Goal: Task Accomplishment & Management: Manage account settings

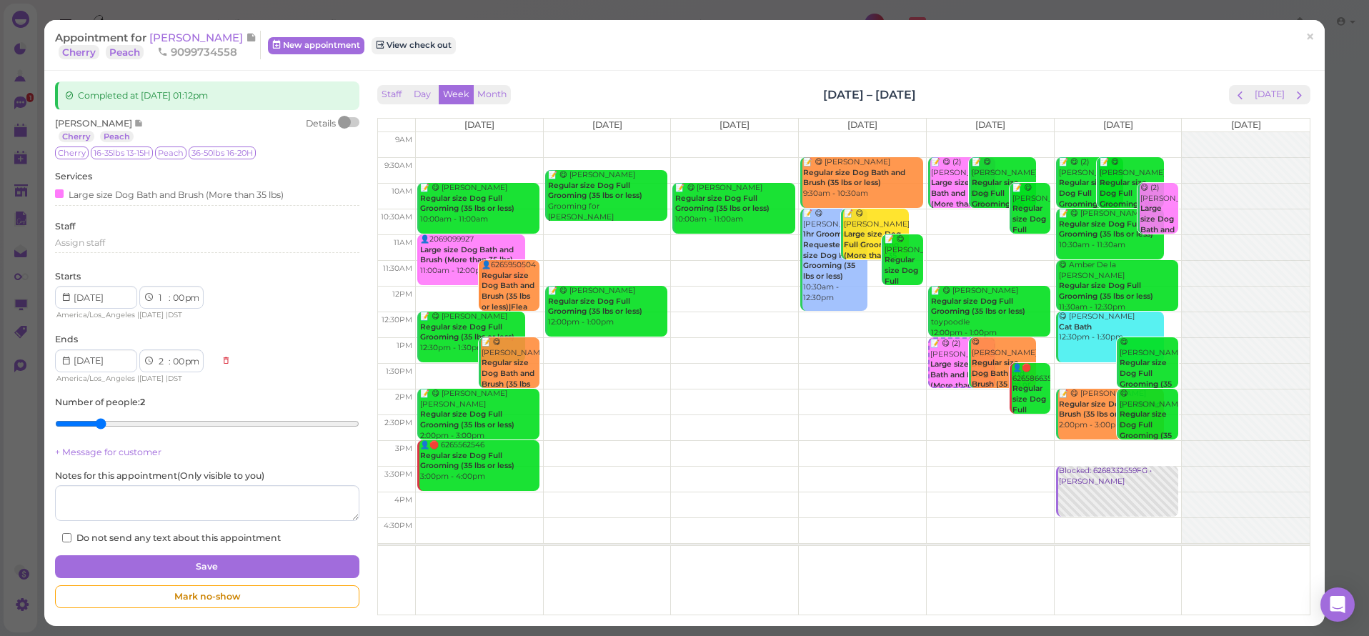
click at [392, 157] on td "9:30am" at bounding box center [397, 166] width 38 height 26
click at [1306, 36] on span "×" at bounding box center [1310, 37] width 9 height 20
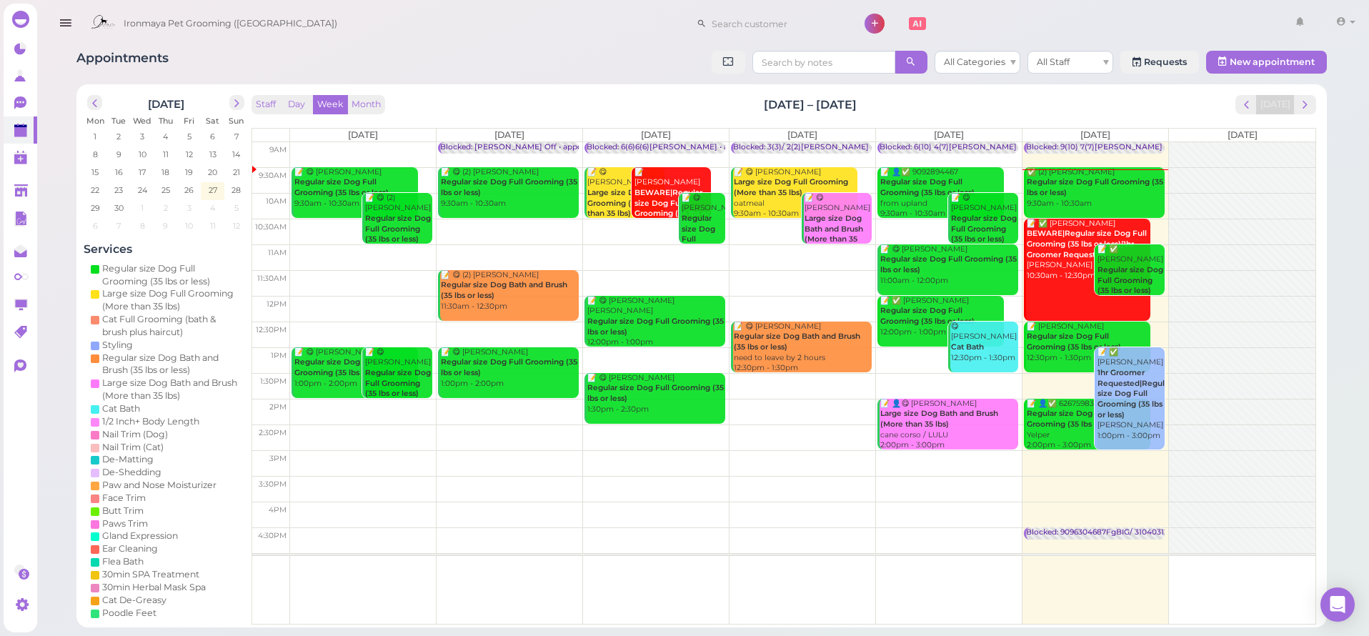
click at [64, 24] on icon "button" at bounding box center [65, 23] width 15 height 18
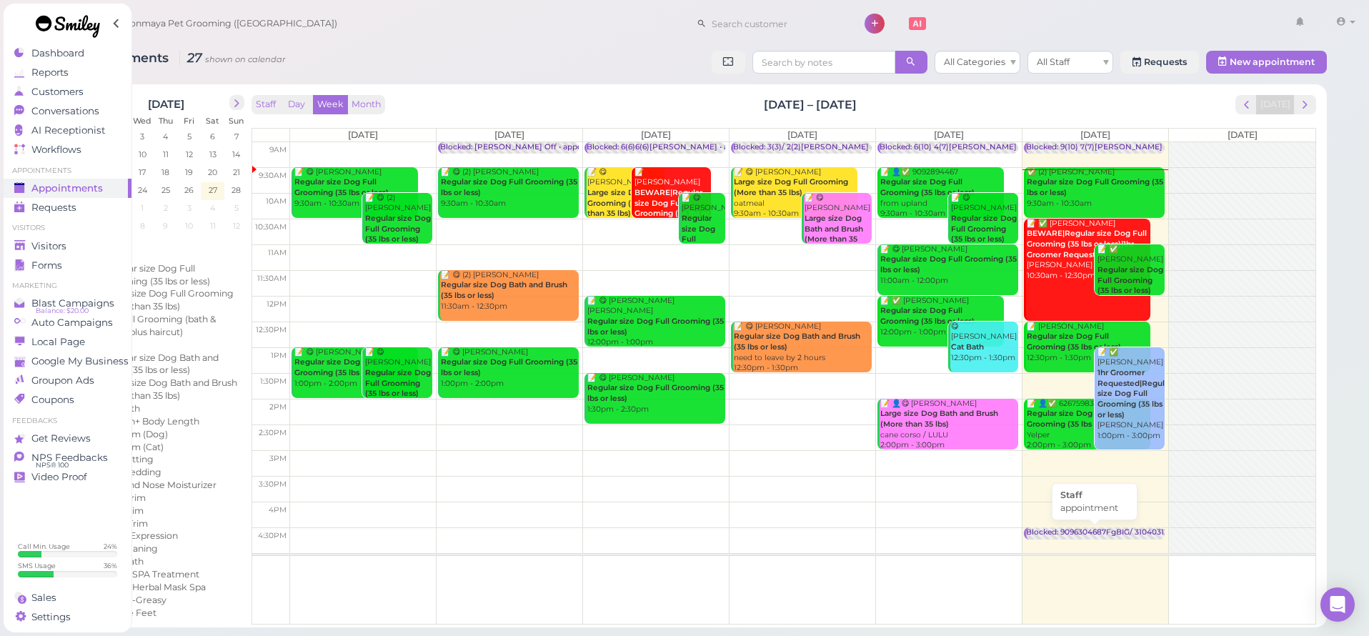
click at [1072, 531] on div "Blocked: 9096304687FgBIG/ 3104031253 • appointment" at bounding box center [1129, 532] width 207 height 11
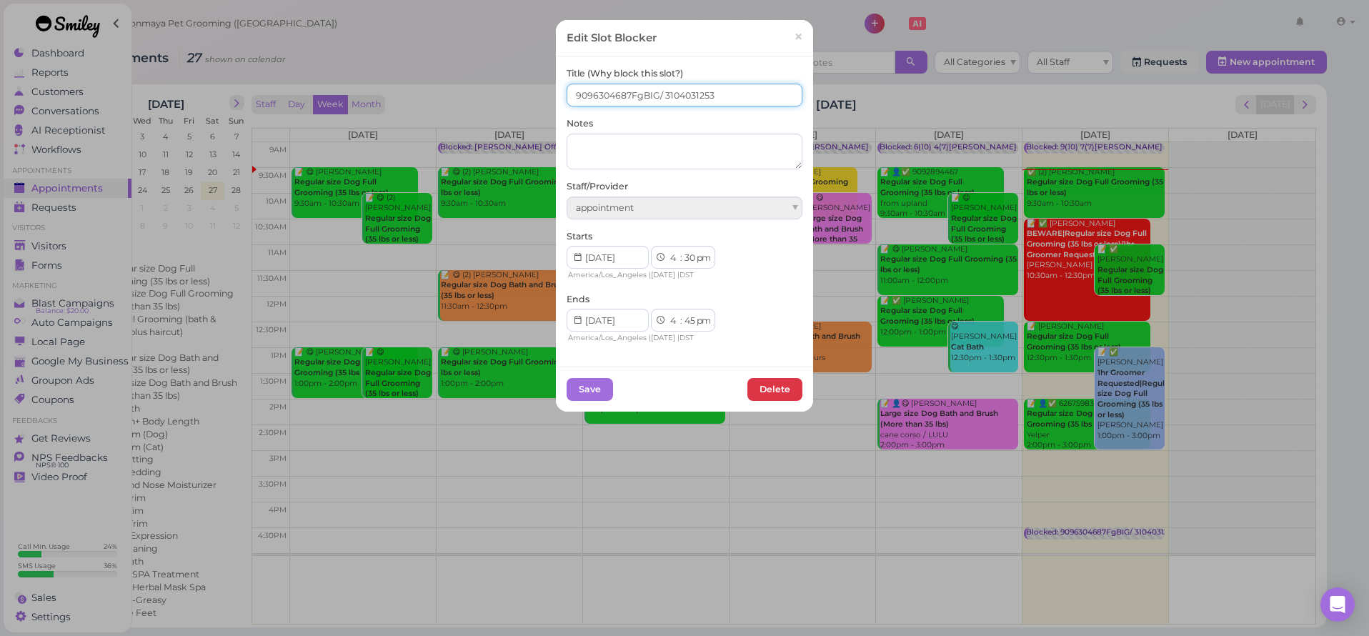
drag, startPoint x: 625, startPoint y: 92, endPoint x: 566, endPoint y: 90, distance: 58.6
click at [567, 90] on input "9096304687FgBIG/ 3104031253" at bounding box center [685, 95] width 236 height 23
click at [788, 33] on link "×" at bounding box center [798, 38] width 26 height 34
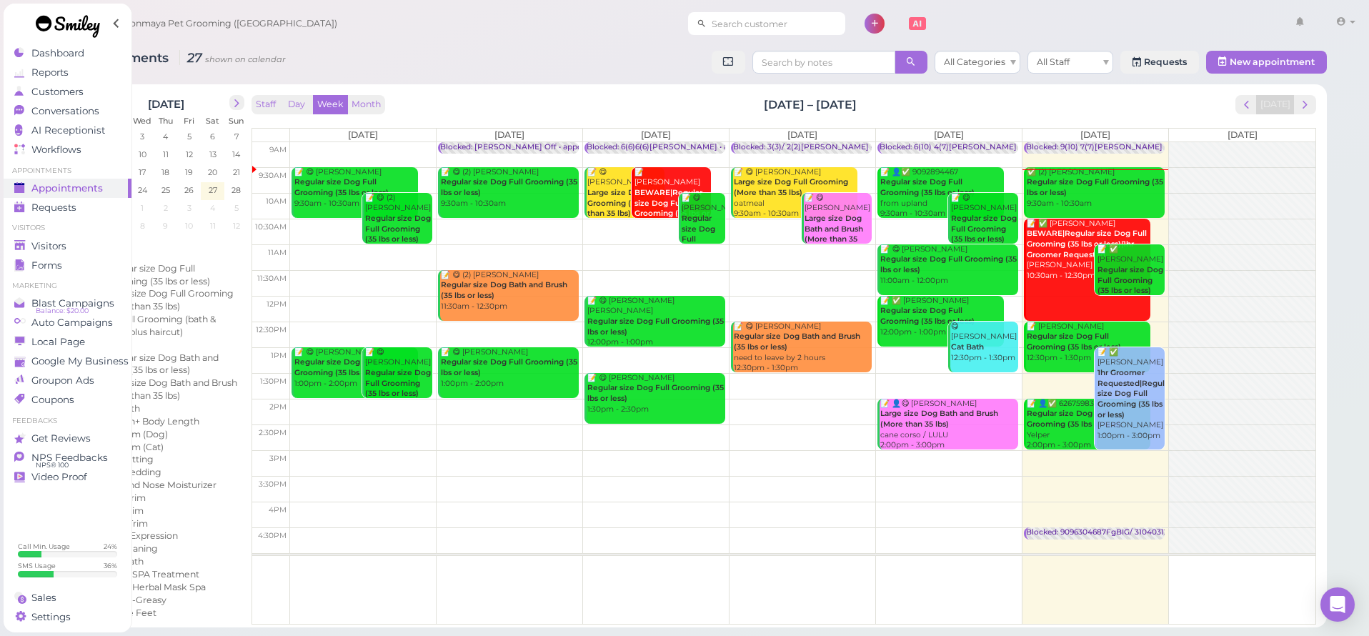
click at [743, 21] on input at bounding box center [776, 23] width 139 height 23
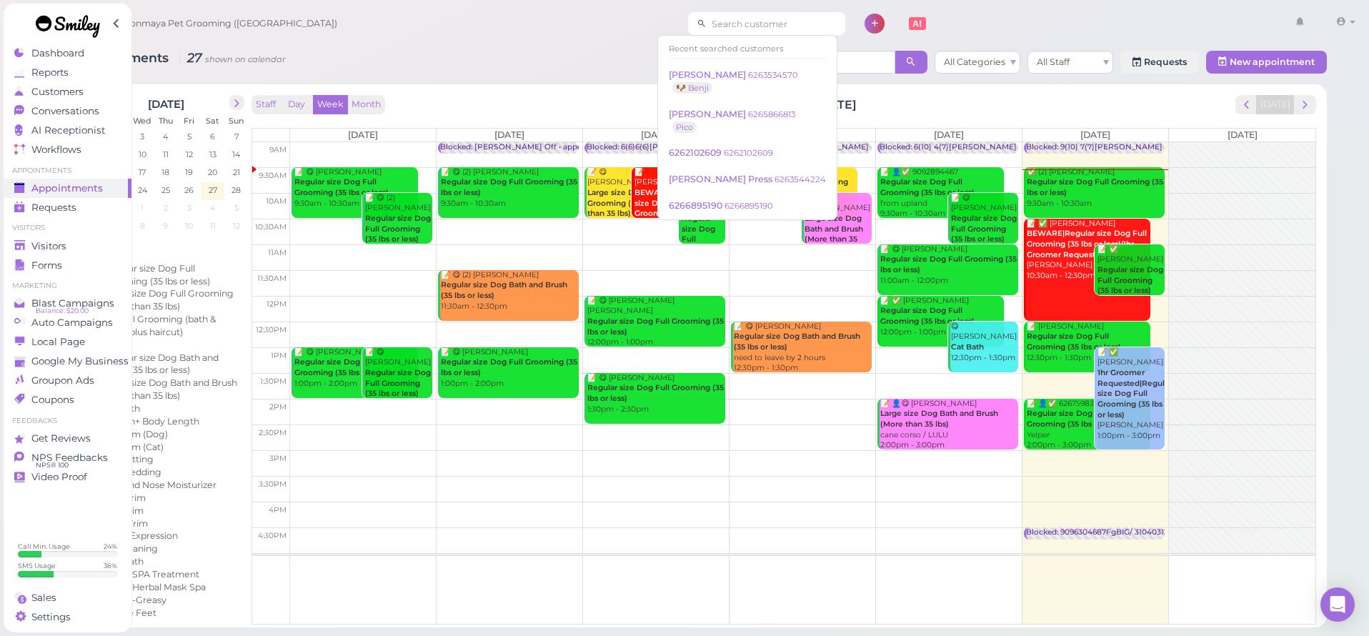
paste input "9096304687"
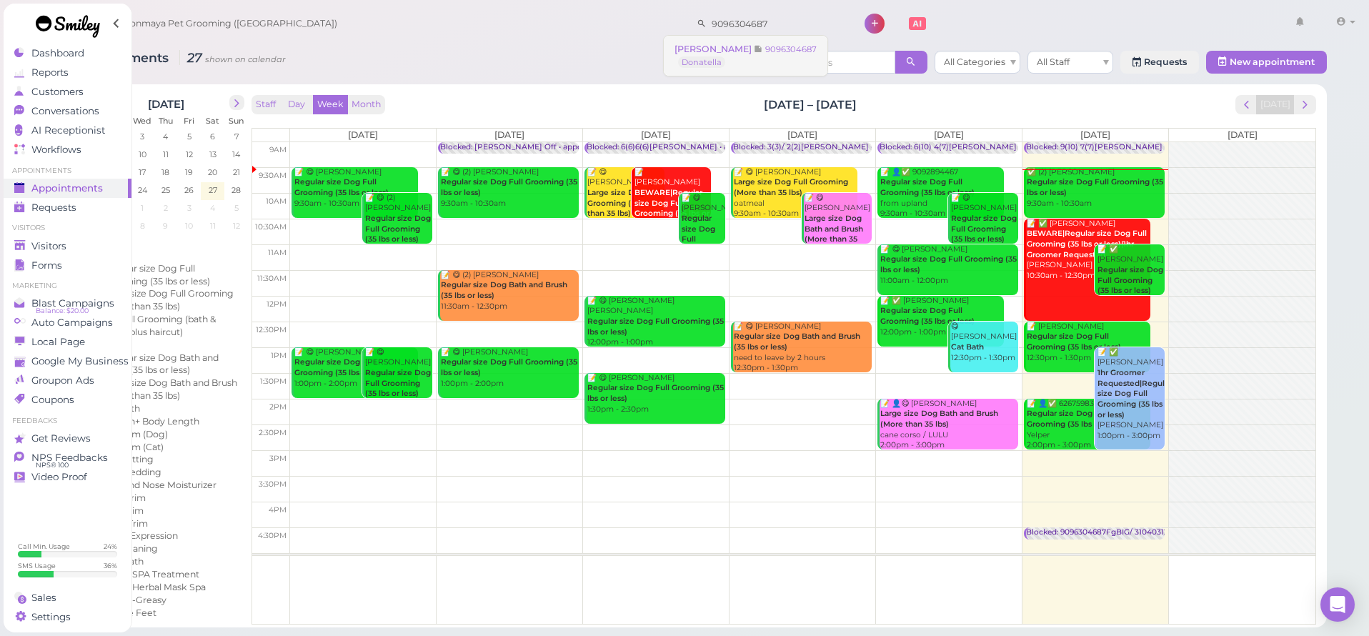
type input "9096304687"
click at [717, 54] on span "[PERSON_NAME]" at bounding box center [714, 49] width 79 height 11
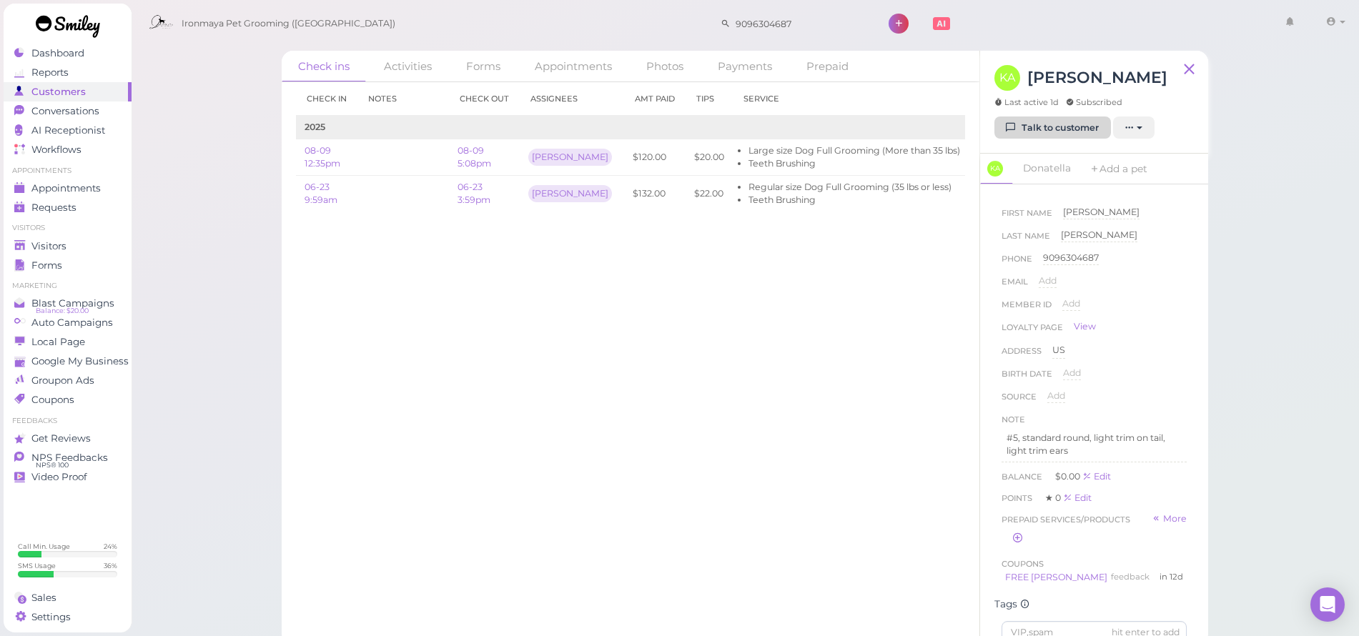
click at [1012, 124] on icon at bounding box center [1010, 127] width 9 height 11
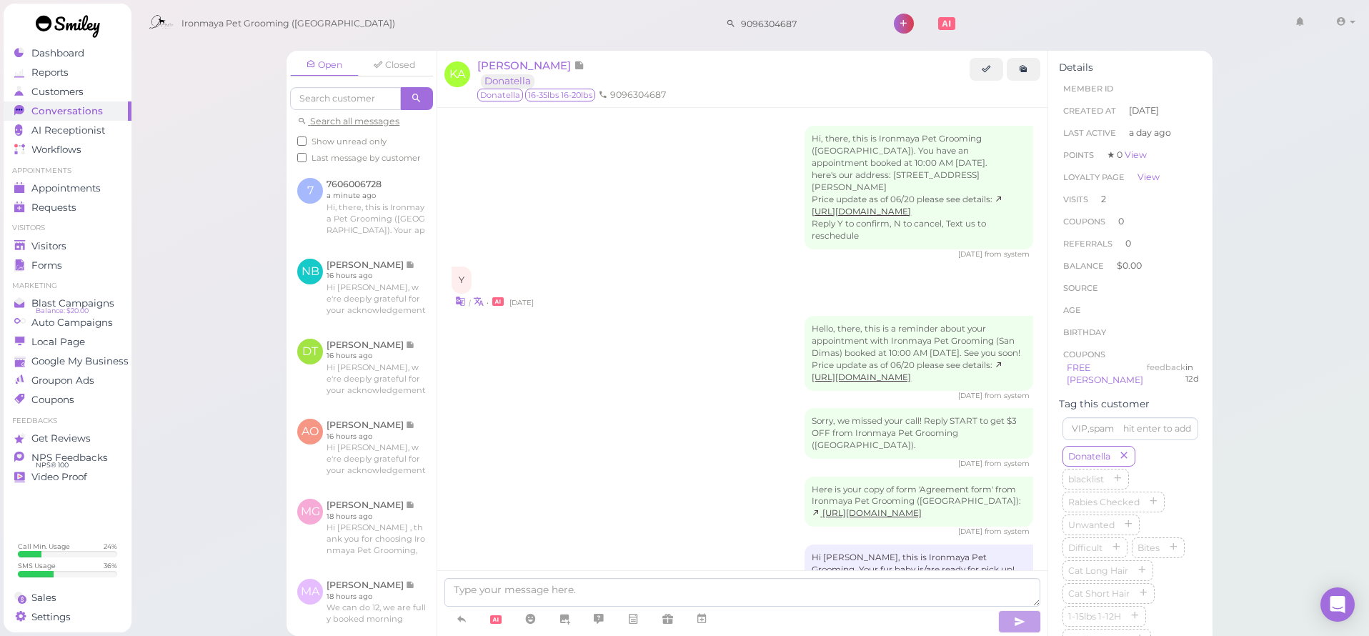
scroll to position [1532, 0]
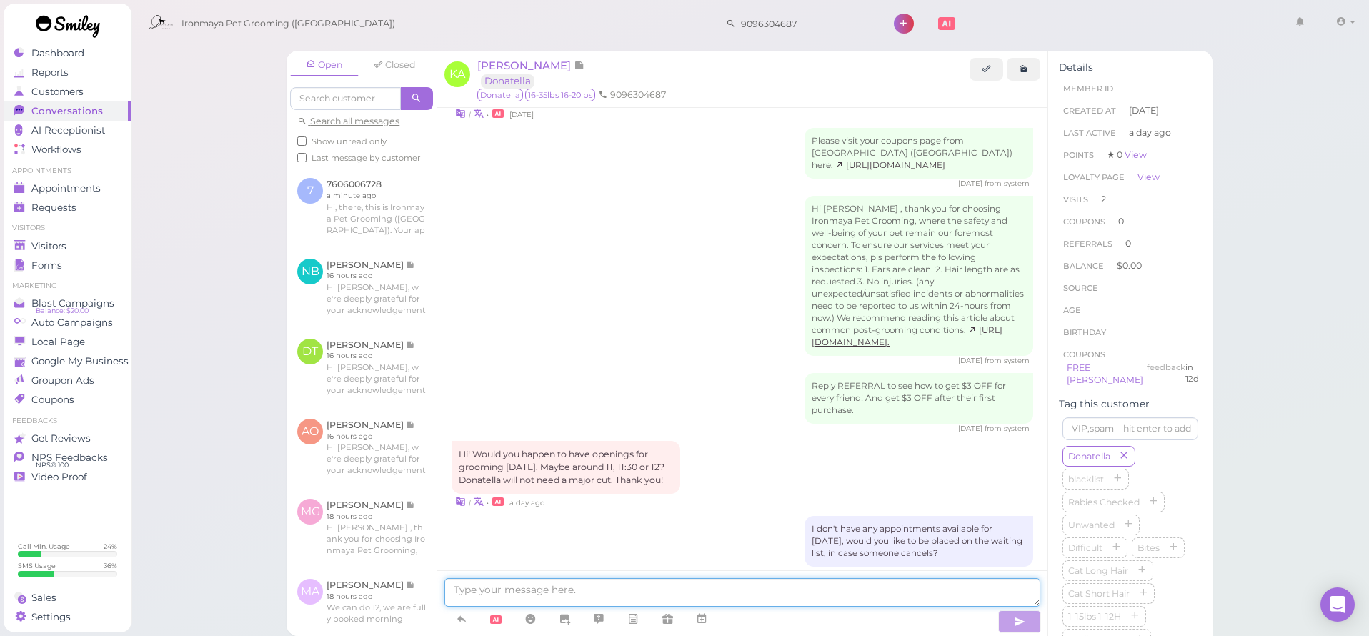
click at [594, 601] on textarea at bounding box center [743, 592] width 596 height 29
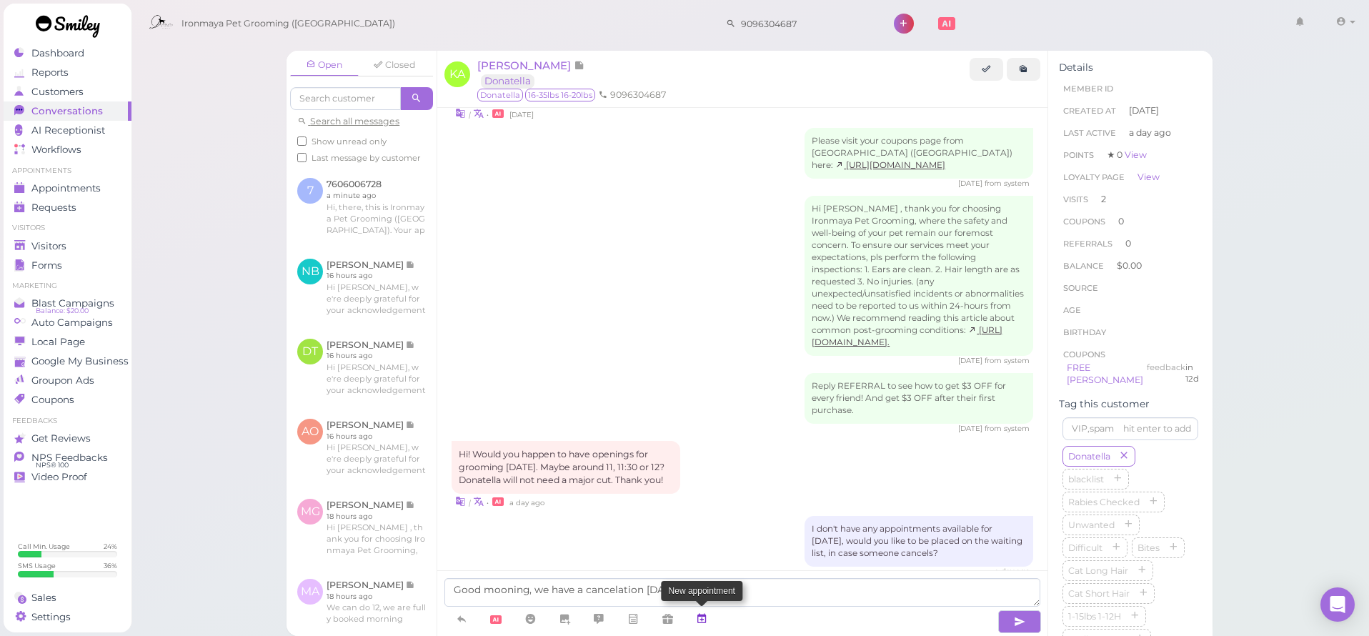
click at [698, 614] on icon at bounding box center [701, 619] width 11 height 14
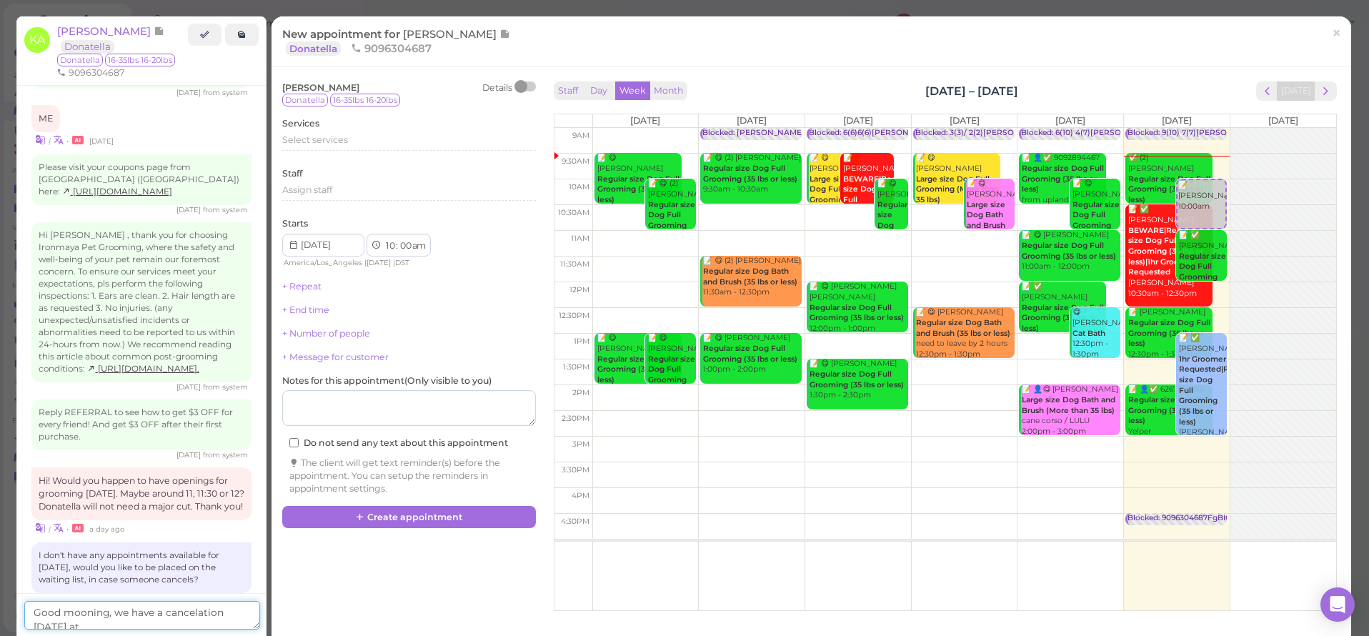
click at [108, 623] on textarea "Good mooning, we have a cancelation [DATE] at" at bounding box center [142, 615] width 236 height 29
type textarea "Good mooning, we have a cancelation [DATE] at 12:30 [DATE], would you like to t…"
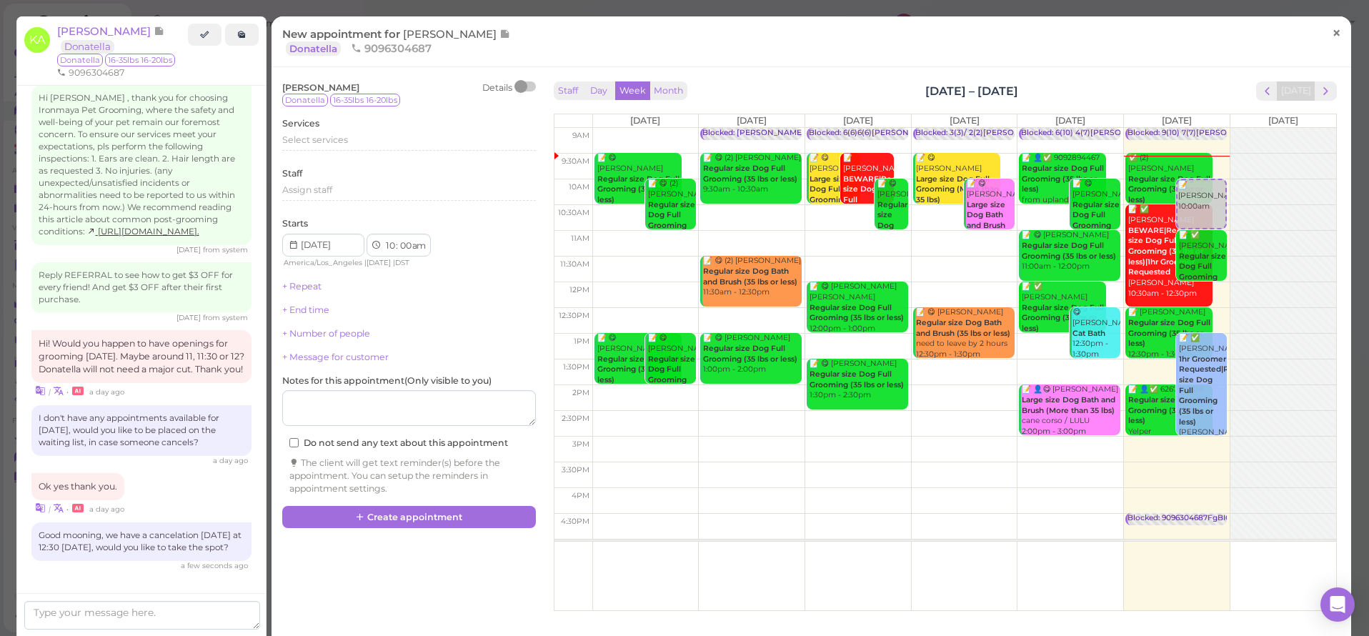
click at [1332, 32] on span "×" at bounding box center [1336, 33] width 9 height 20
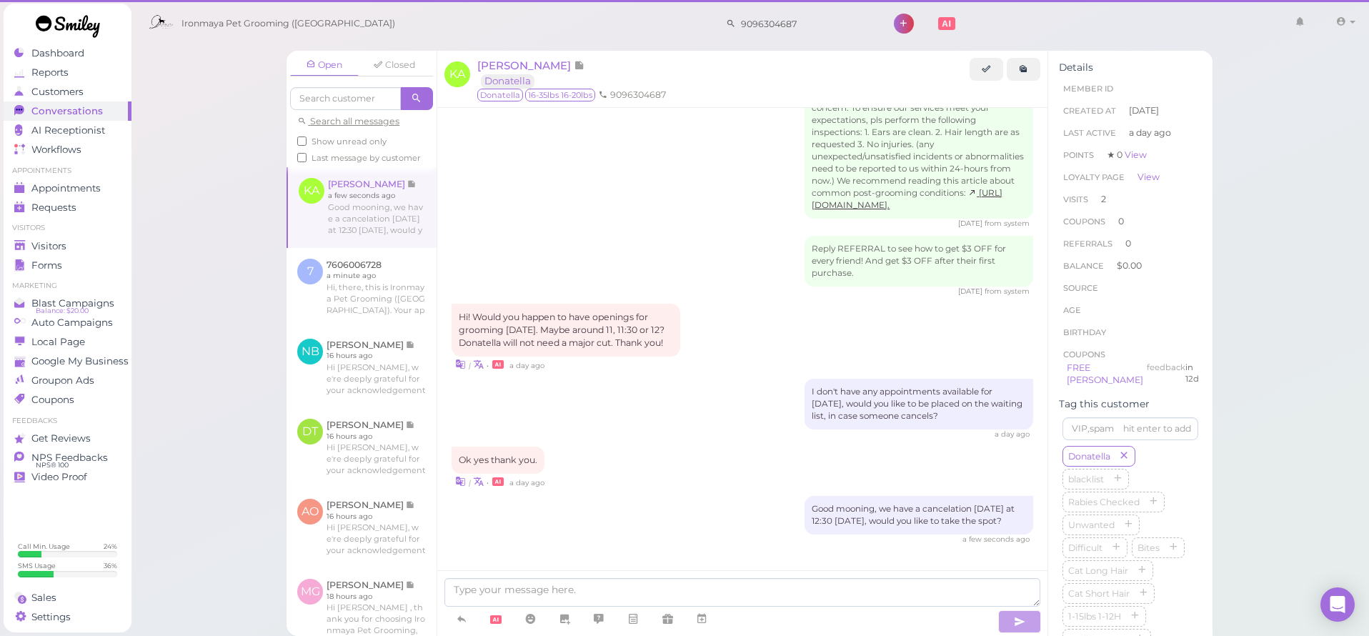
scroll to position [1586, 0]
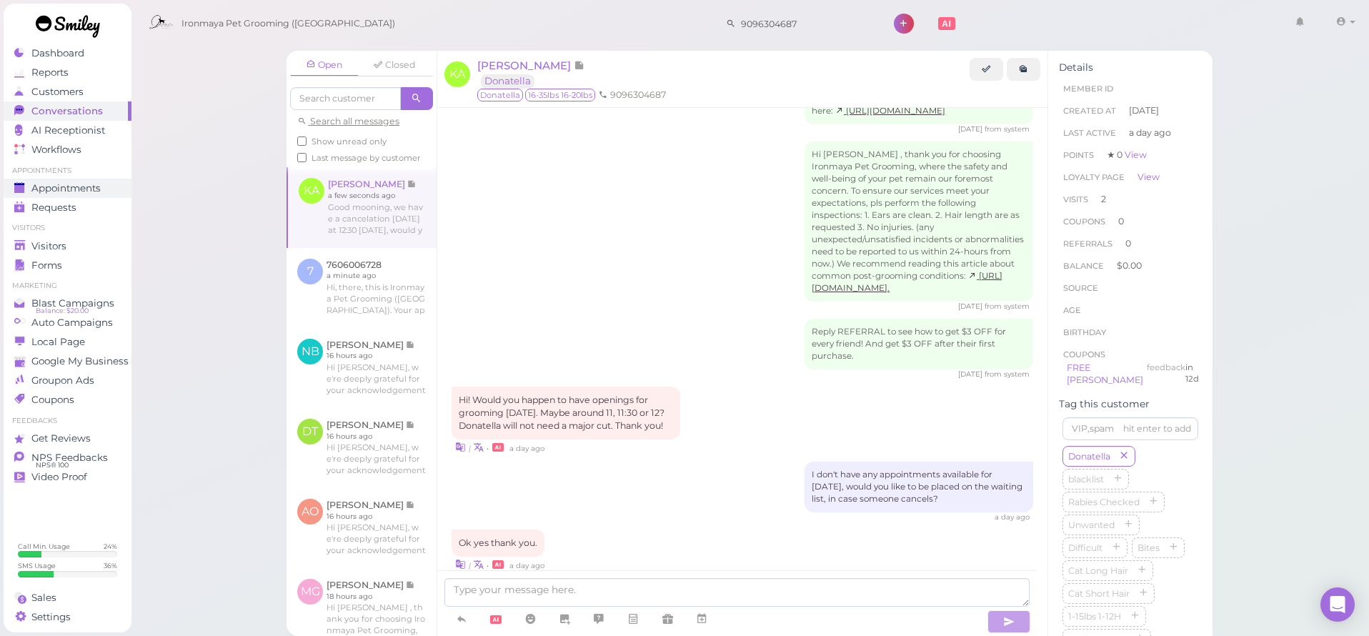
click at [79, 186] on span "Appointments" at bounding box center [65, 188] width 69 height 12
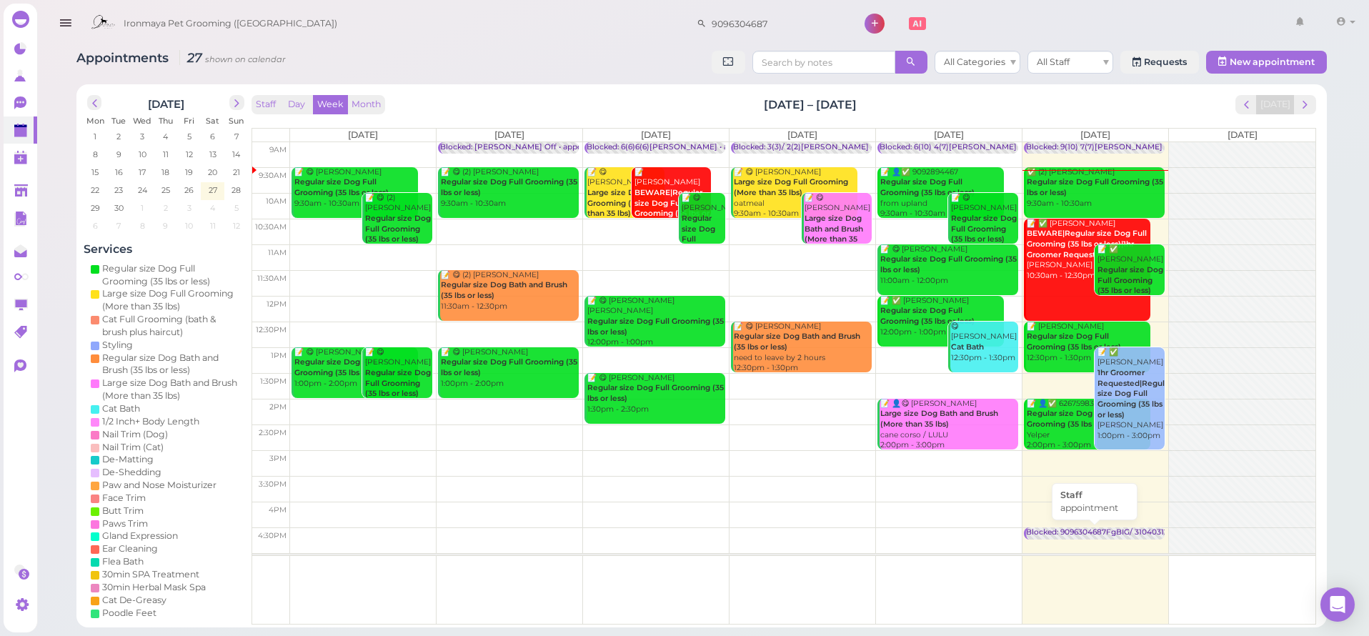
click at [1125, 530] on div "Blocked: 9096304687FgBIG/ 3104031253 • appointment" at bounding box center [1129, 532] width 207 height 11
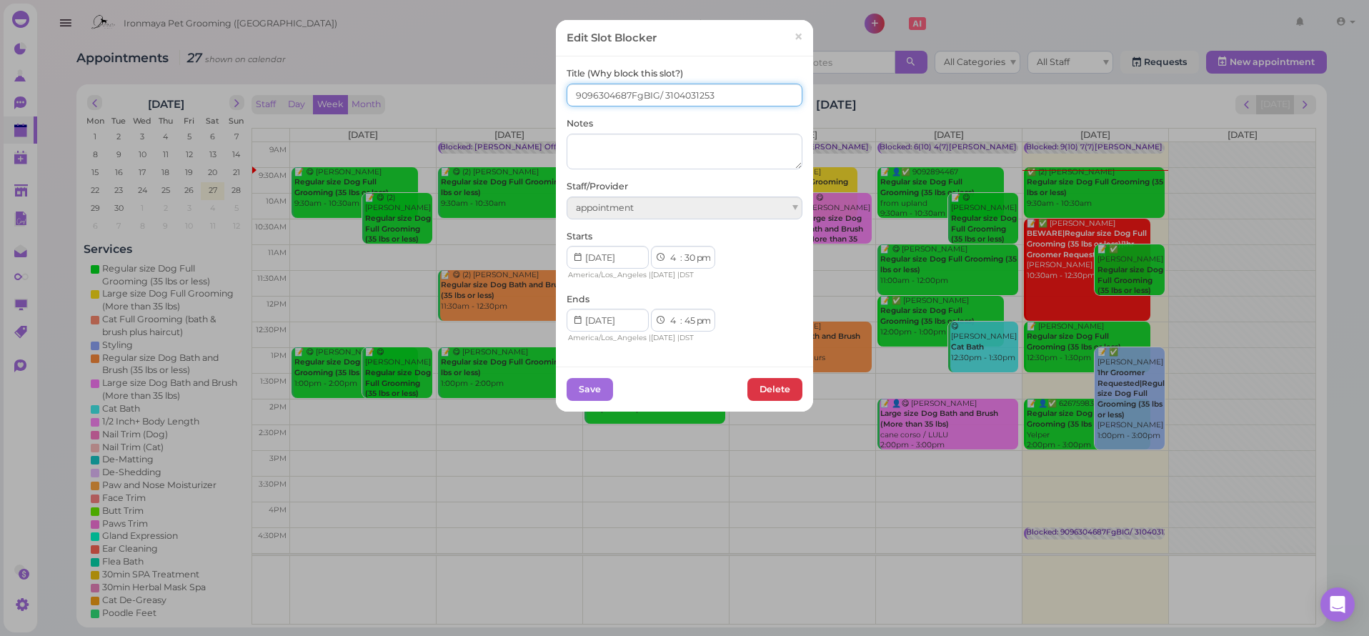
drag, startPoint x: 660, startPoint y: 92, endPoint x: 708, endPoint y: 94, distance: 48.6
click at [708, 94] on input "9096304687FgBIG/ 3104031253" at bounding box center [685, 95] width 236 height 23
click at [794, 39] on span "×" at bounding box center [798, 37] width 9 height 20
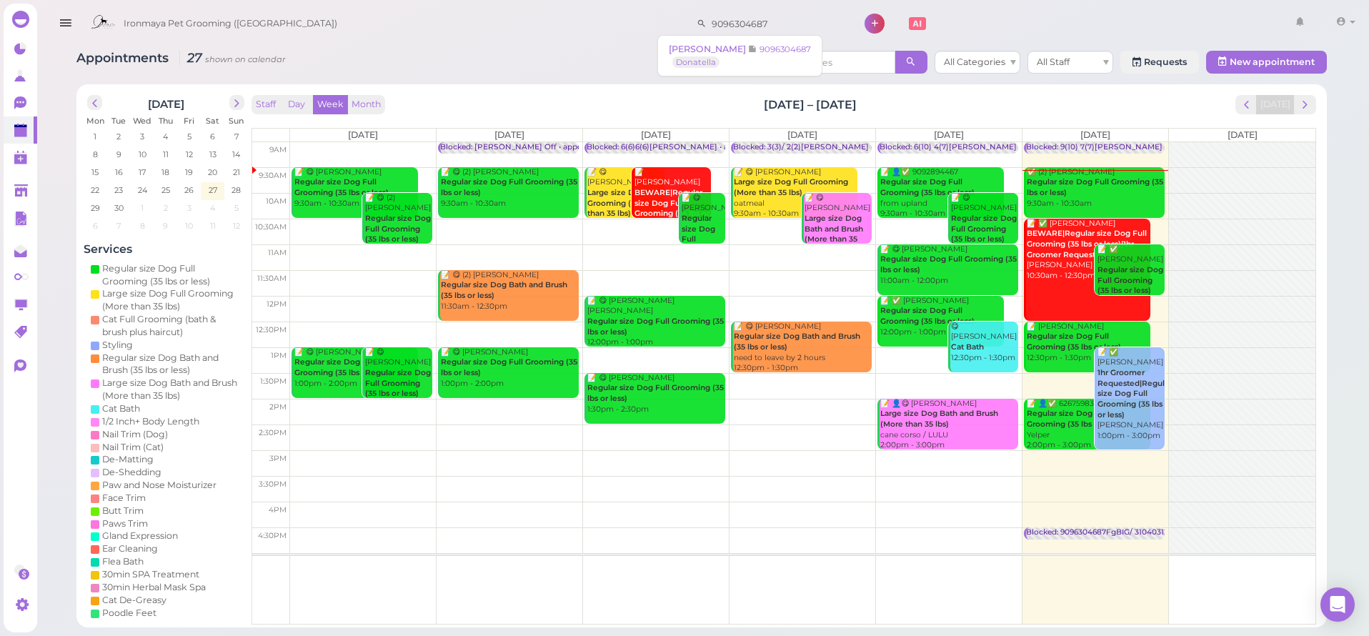
drag, startPoint x: 755, startPoint y: 27, endPoint x: 658, endPoint y: 21, distance: 96.7
click at [605, 19] on div "Ironmaya Pet Grooming ([GEOGRAPHIC_DATA]) 9096304687 1 Account" at bounding box center [722, 24] width 1277 height 41
paste input "3104031253"
click at [765, 31] on input "3104031253" at bounding box center [776, 23] width 139 height 23
type input "3104031253"
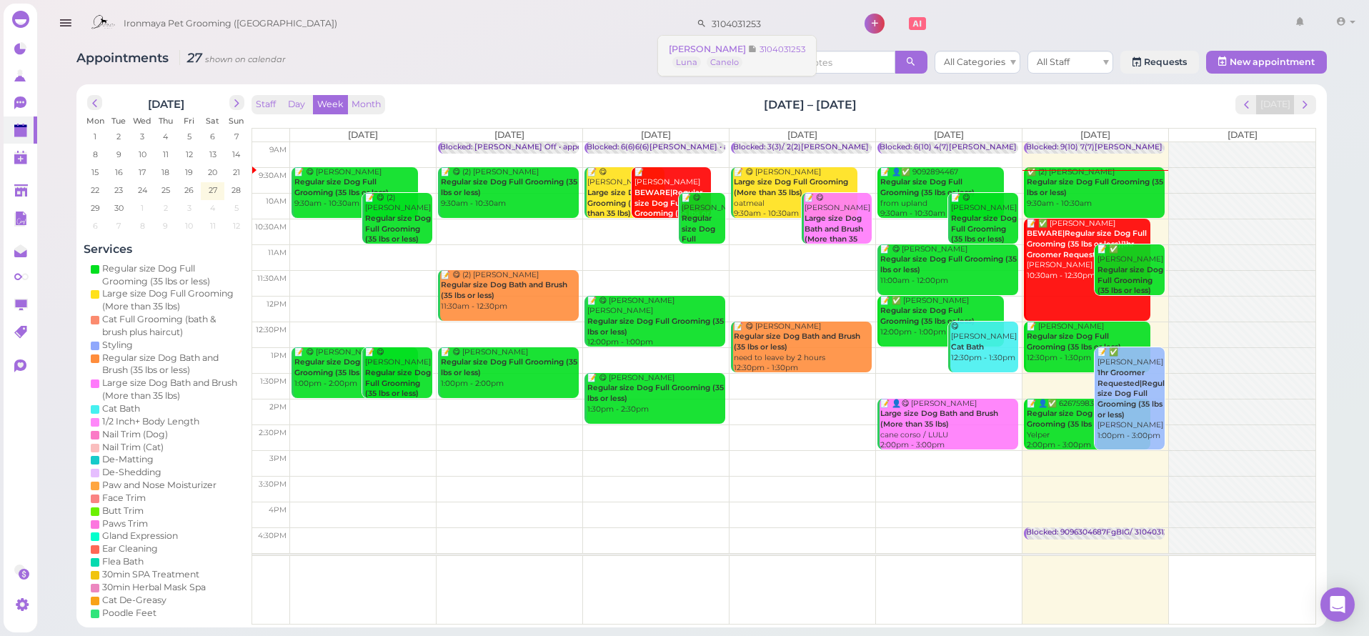
click at [748, 48] on span at bounding box center [753, 49] width 11 height 11
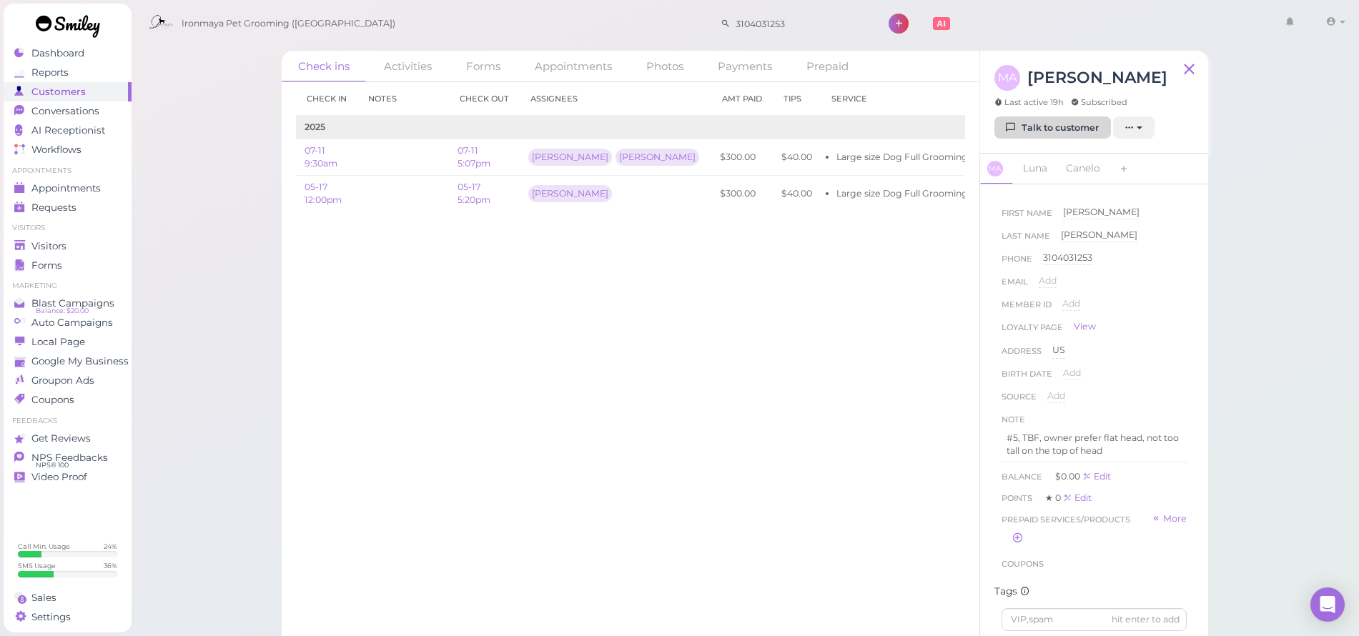
click at [1056, 127] on link "Talk to customer" at bounding box center [1052, 128] width 117 height 23
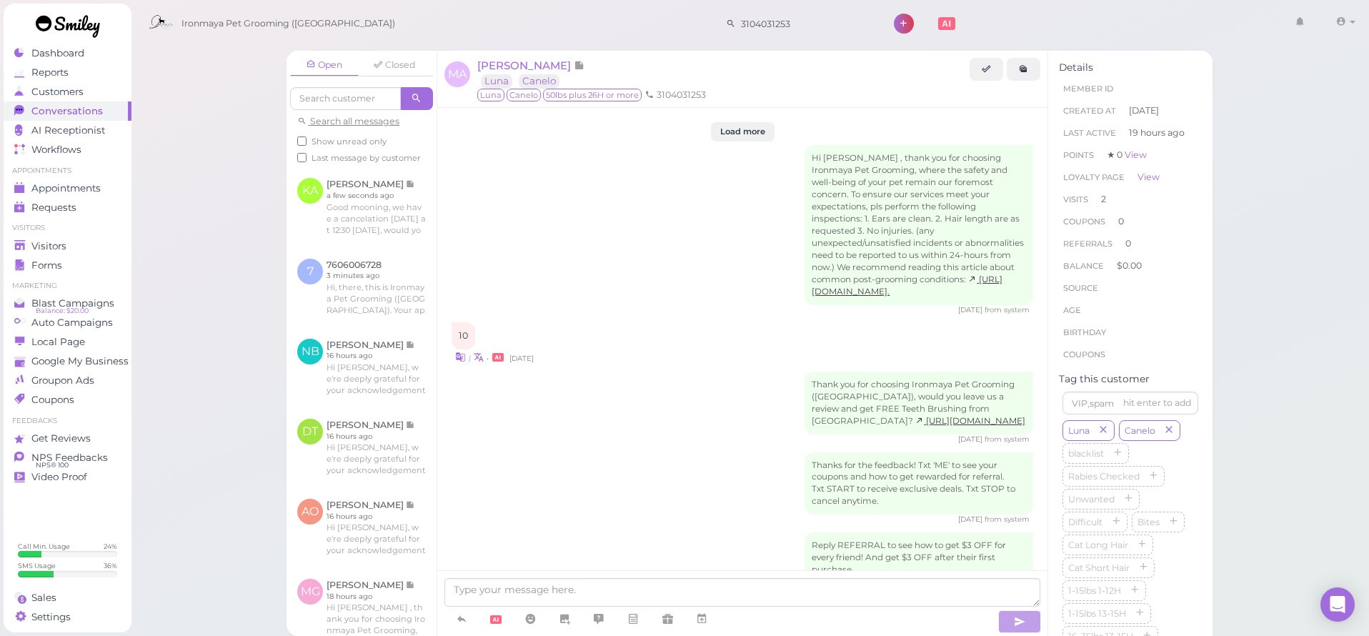
scroll to position [1737, 0]
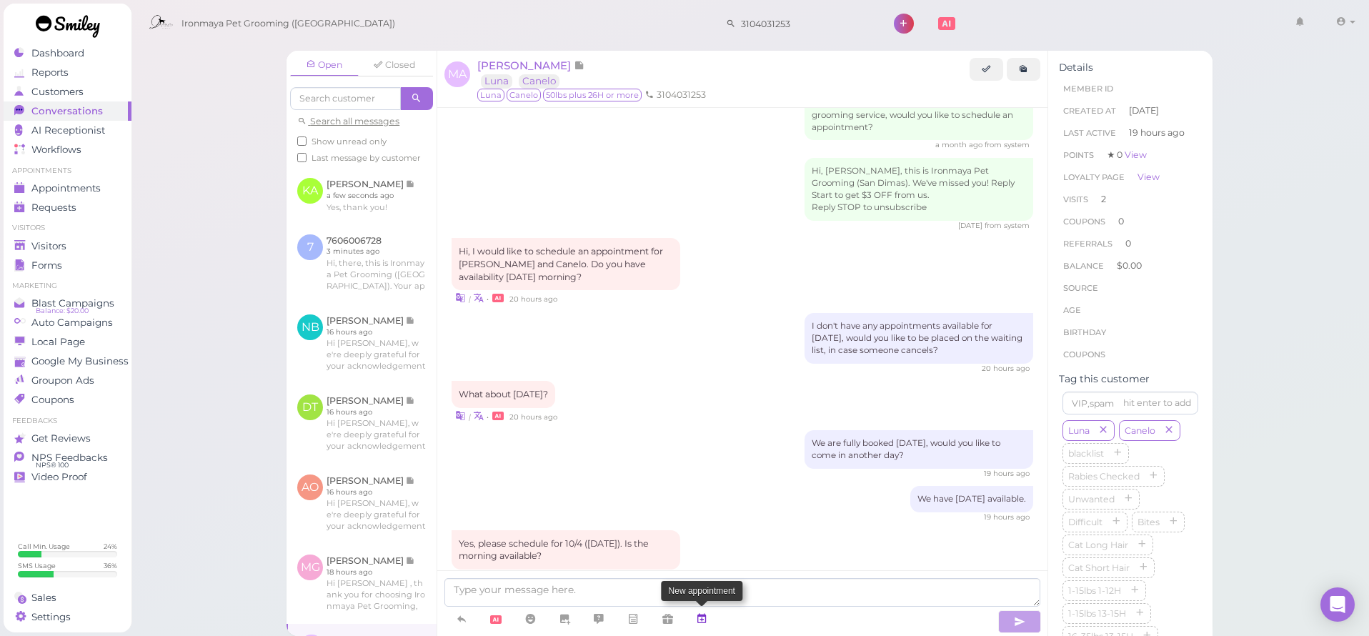
click at [705, 620] on icon at bounding box center [701, 619] width 11 height 14
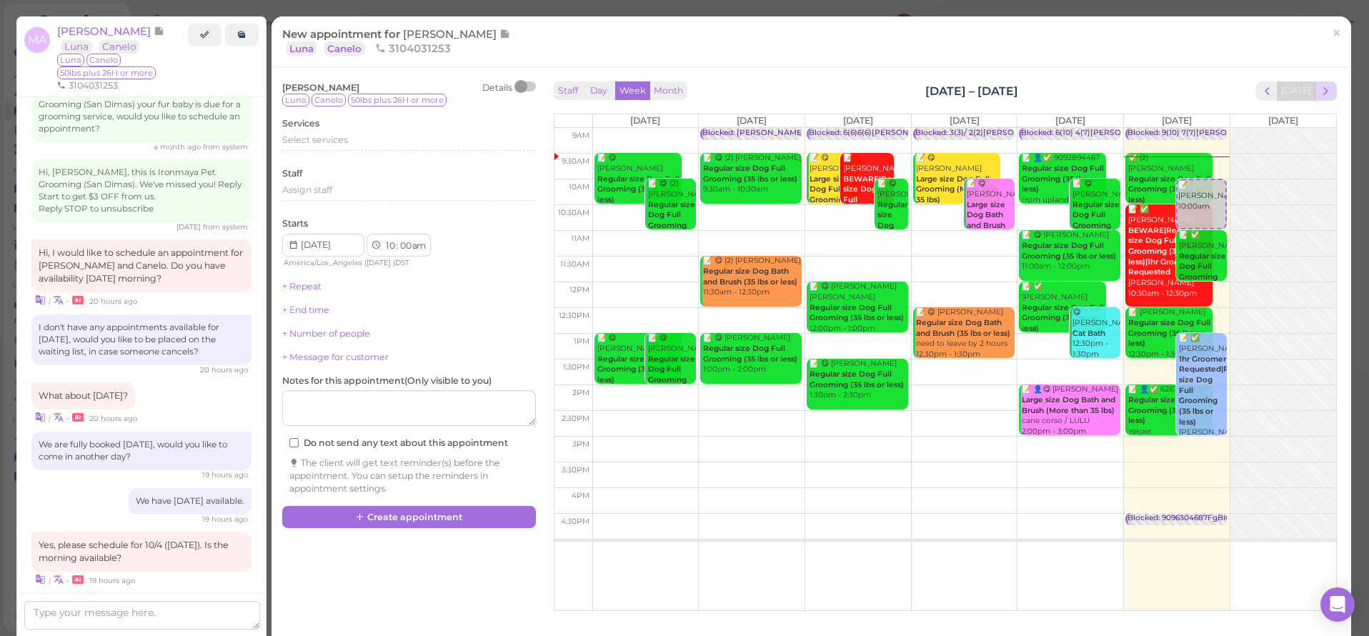
click at [1319, 88] on span "next" at bounding box center [1326, 91] width 14 height 14
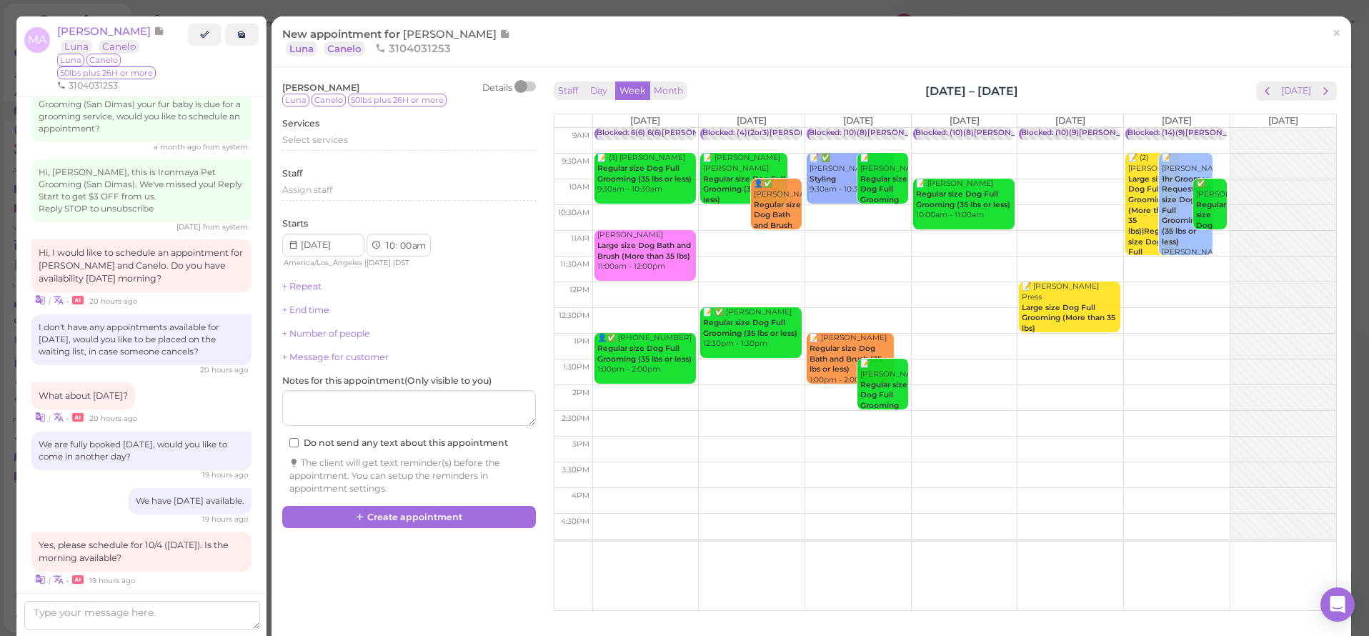
click at [1215, 234] on td at bounding box center [965, 244] width 744 height 26
type input "[DATE]"
select select "11"
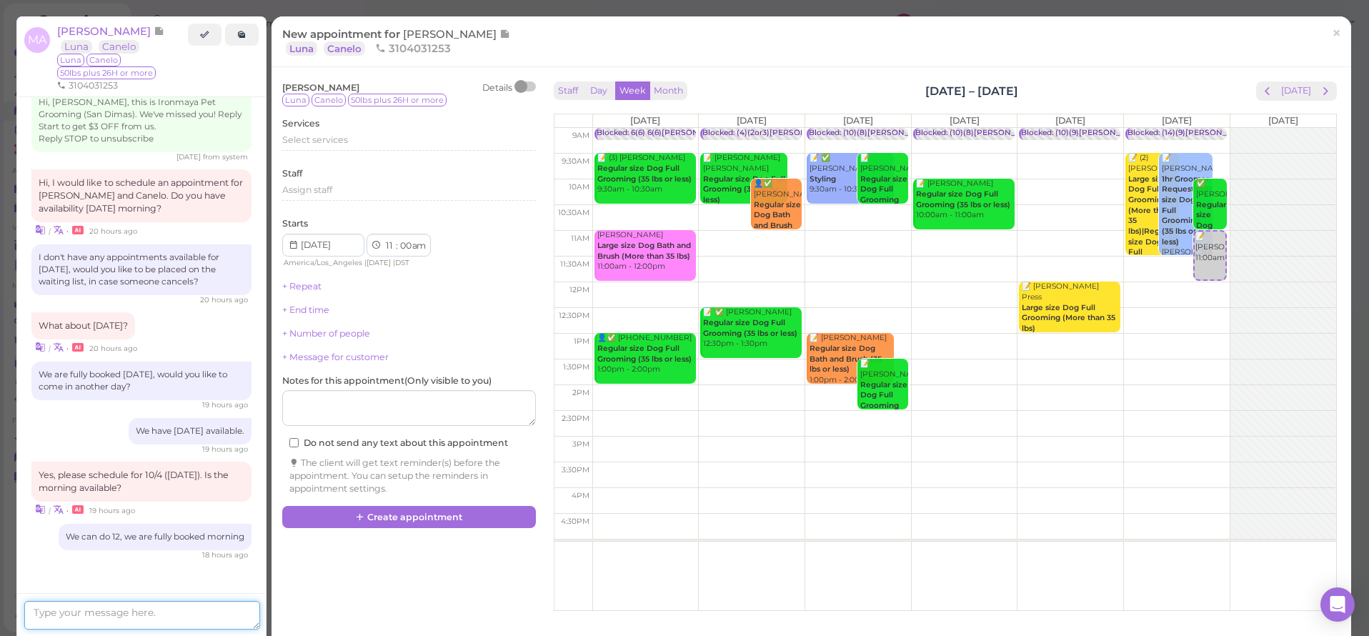
click at [161, 613] on textarea at bounding box center [142, 615] width 236 height 29
type textarea "Good morning, would you like to take [DATE]11am for both [PERSON_NAME] and Cane…"
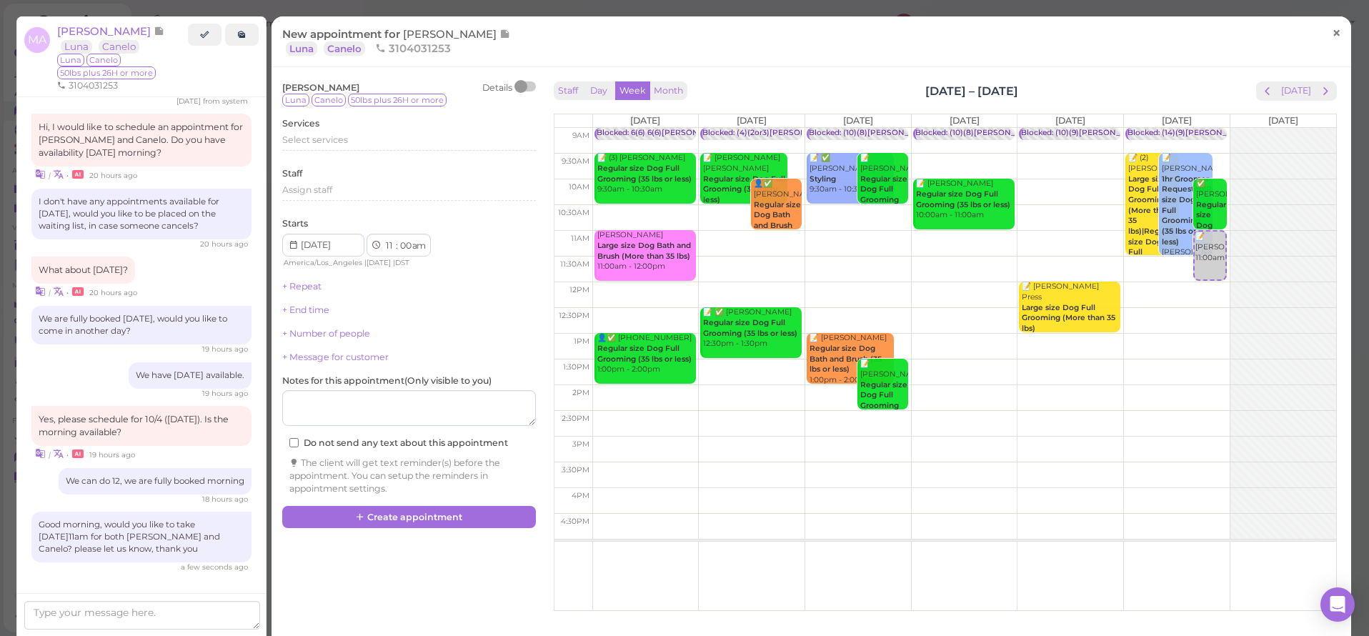
click at [1332, 31] on span "×" at bounding box center [1336, 33] width 9 height 20
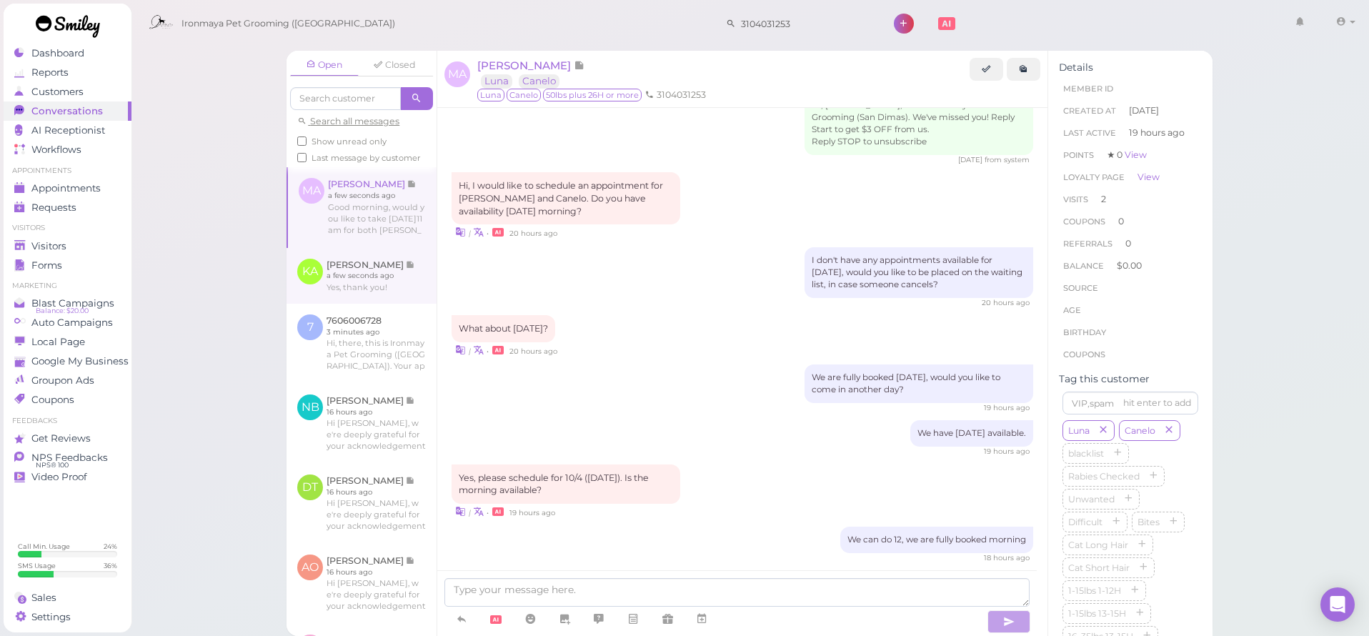
click at [402, 273] on link at bounding box center [362, 276] width 150 height 56
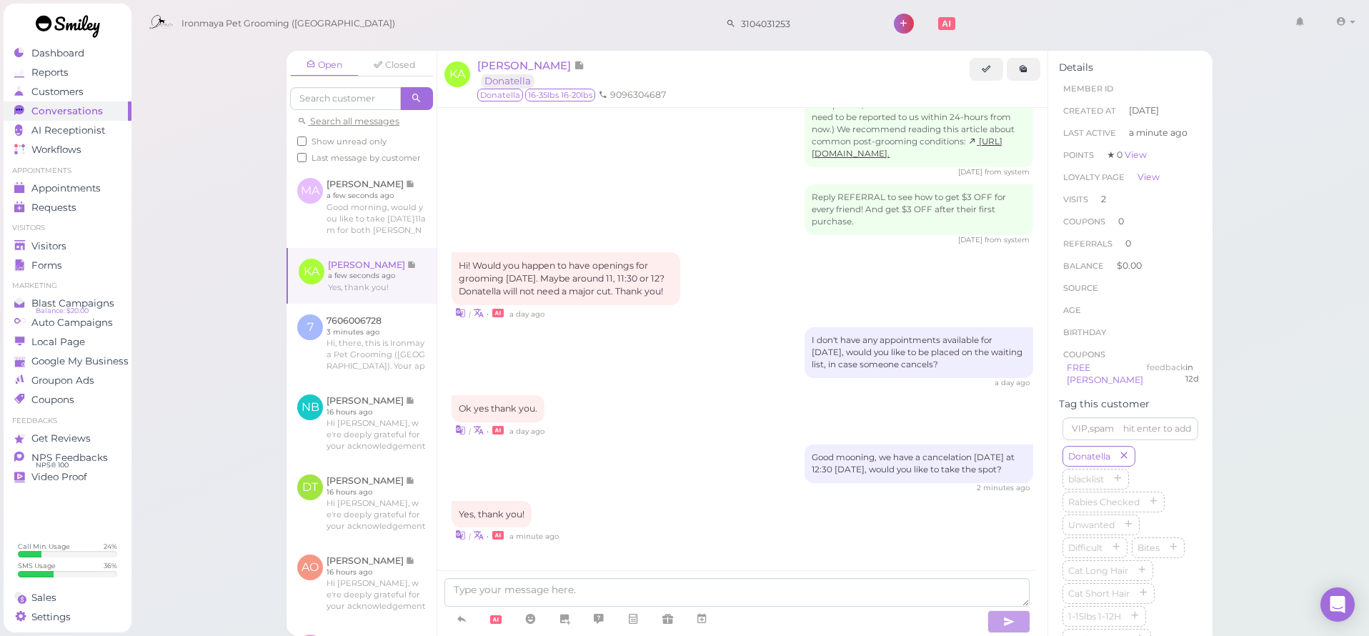
scroll to position [1635, 0]
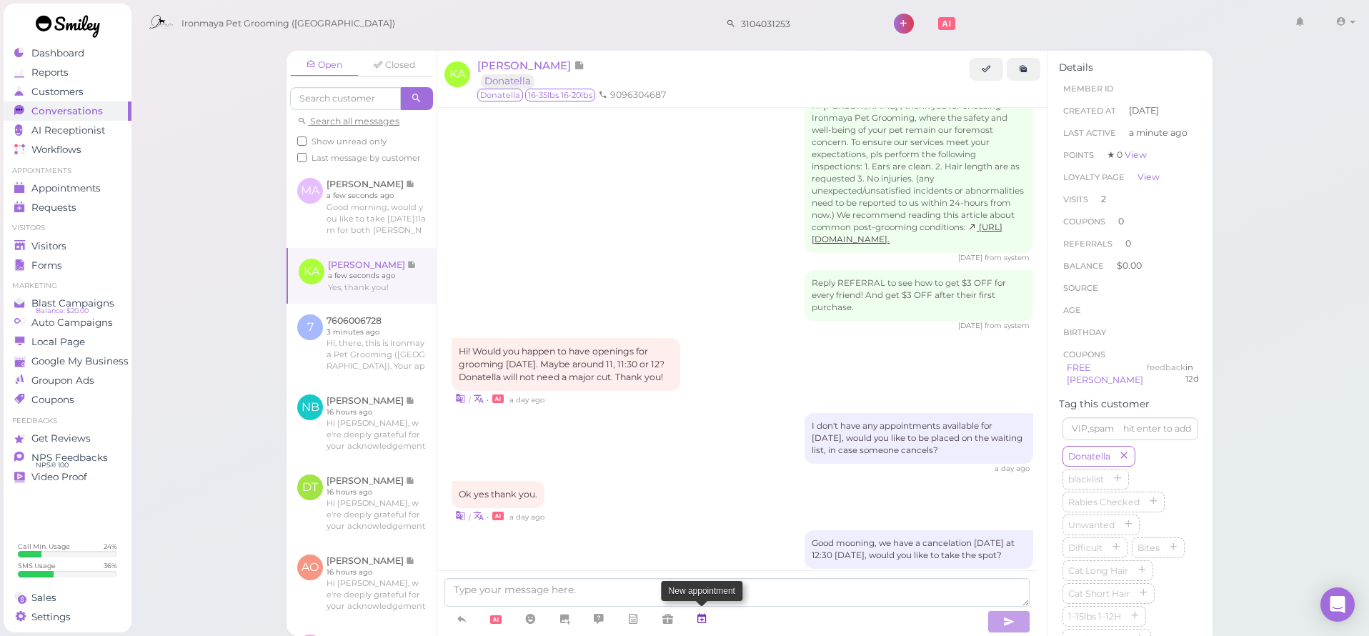
click at [703, 622] on icon at bounding box center [701, 619] width 11 height 14
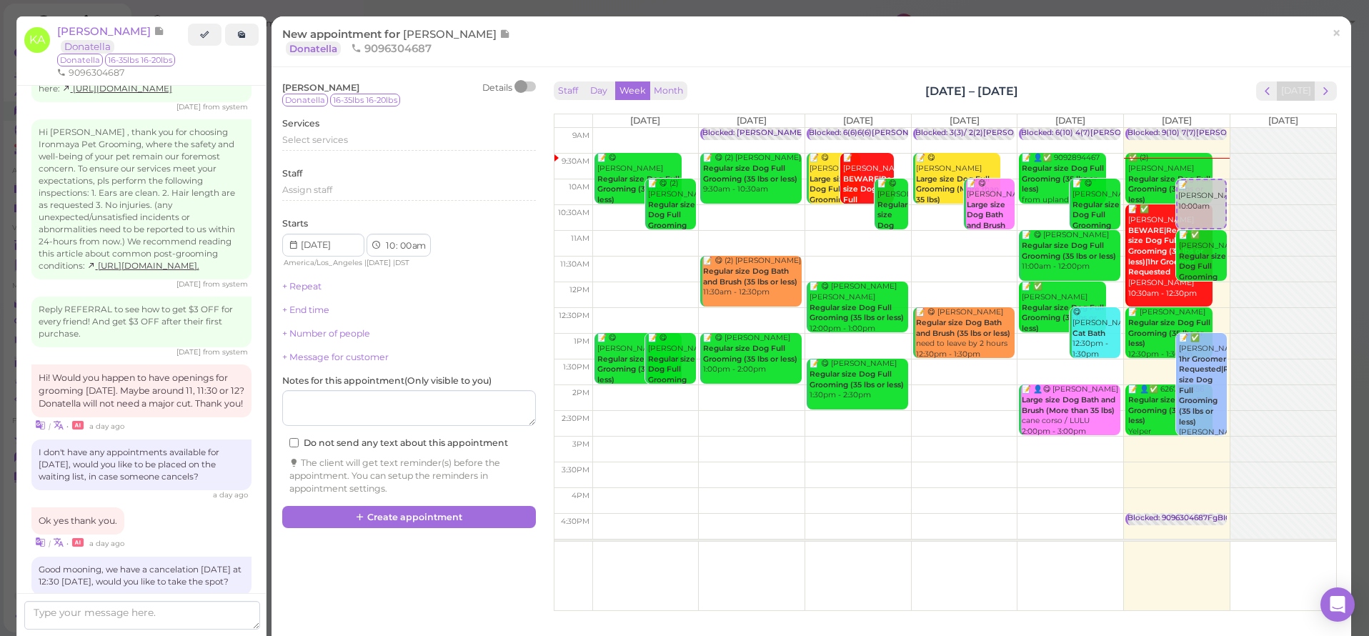
click at [1211, 316] on td at bounding box center [965, 321] width 744 height 26
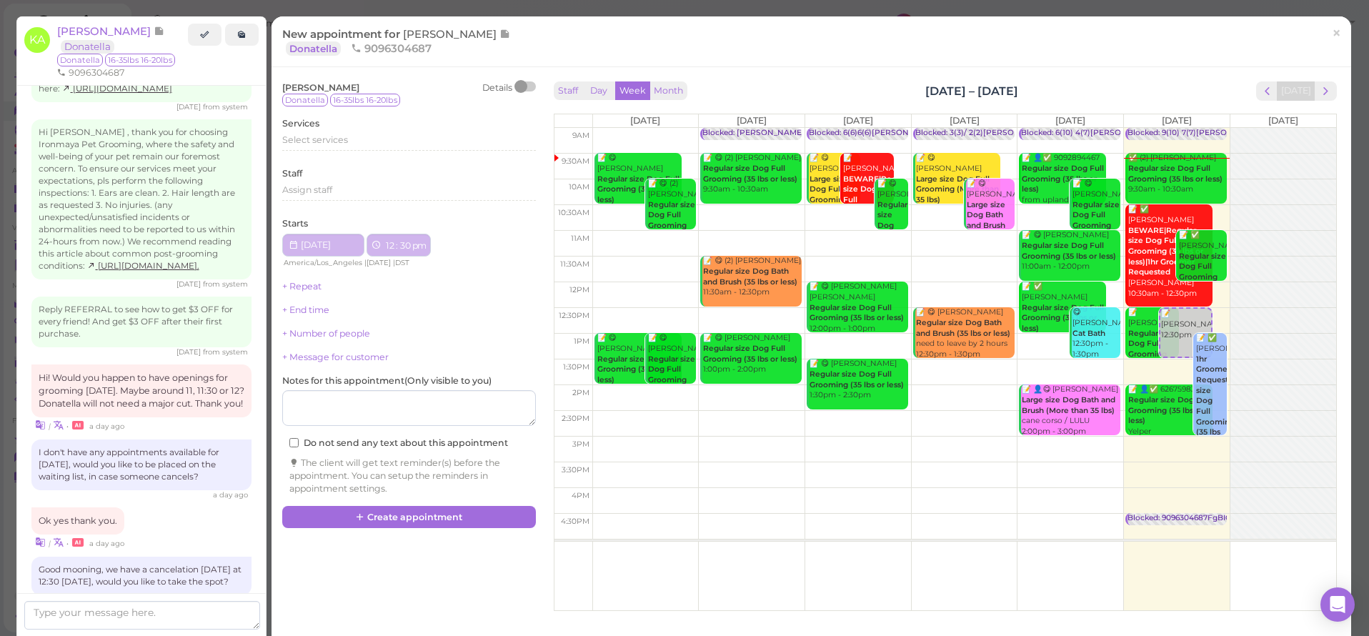
select select "12"
select select "30"
select select "pm"
click at [308, 144] on div "Select services" at bounding box center [409, 140] width 254 height 13
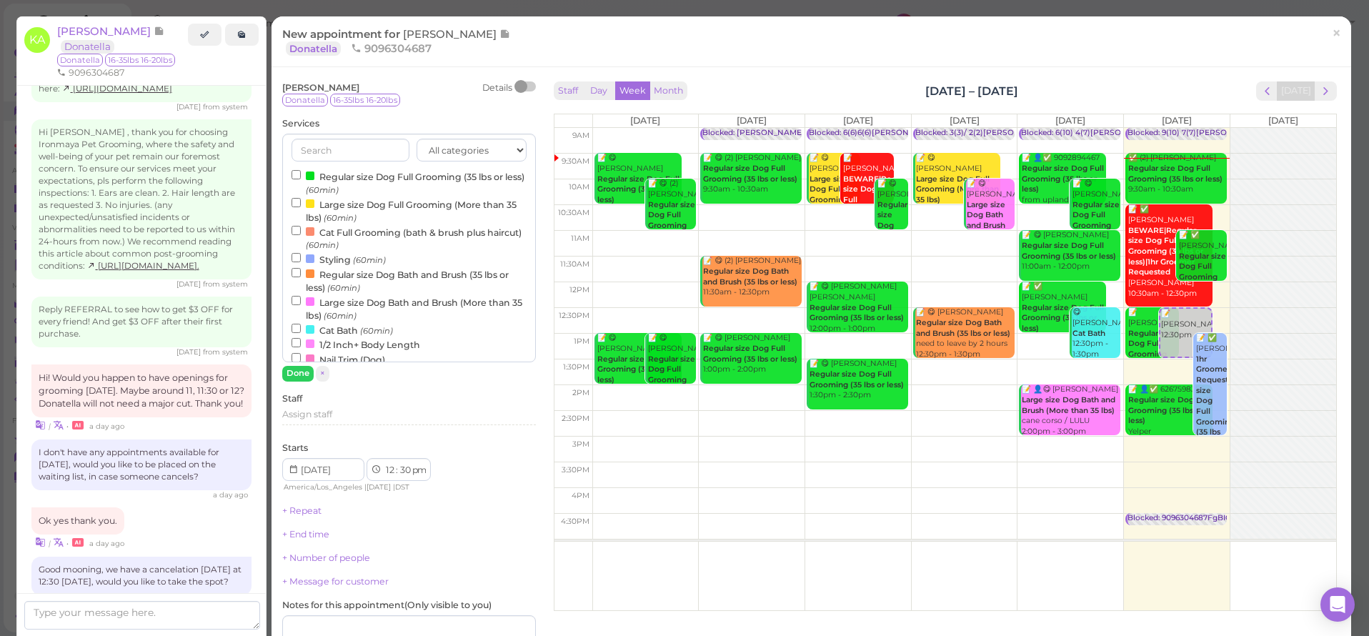
click at [316, 272] on label "Regular size Dog Bath and Brush (35 lbs or less) (60min)" at bounding box center [409, 281] width 235 height 28
click at [301, 272] on input "Regular size Dog Bath and Brush (35 lbs or less) (60min)" at bounding box center [296, 272] width 9 height 9
click at [311, 377] on button "Done" at bounding box center [297, 373] width 31 height 15
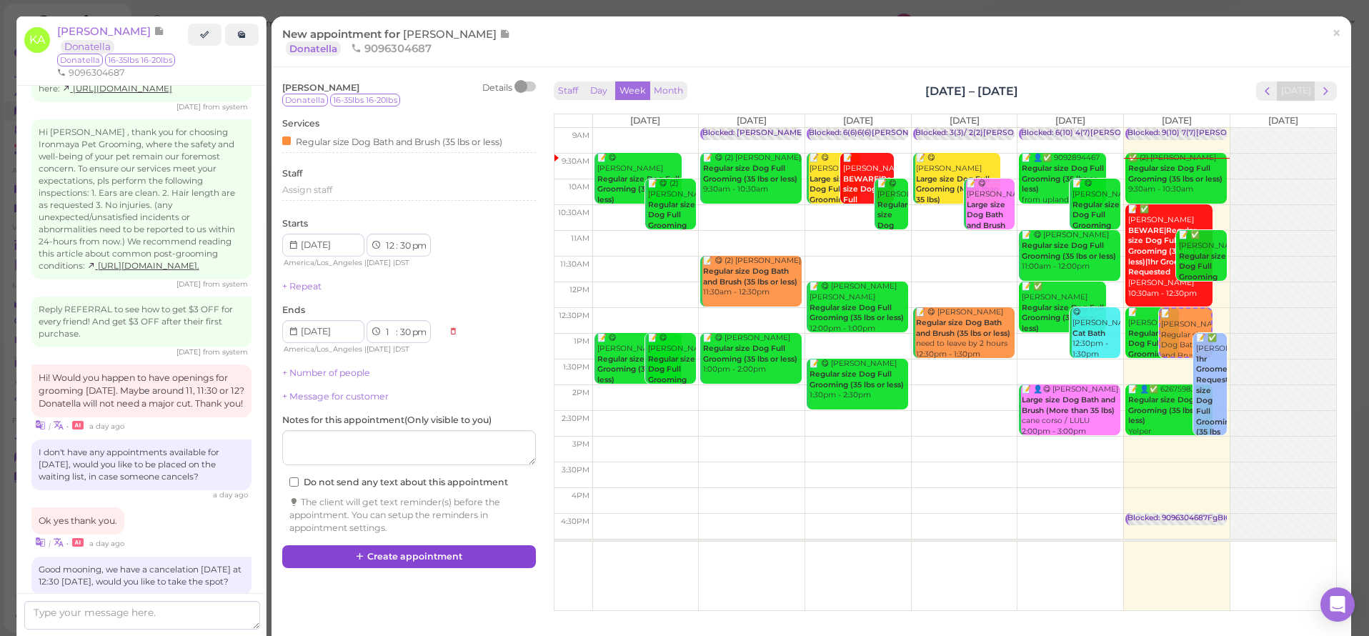
click at [393, 548] on button "Create appointment" at bounding box center [409, 556] width 254 height 23
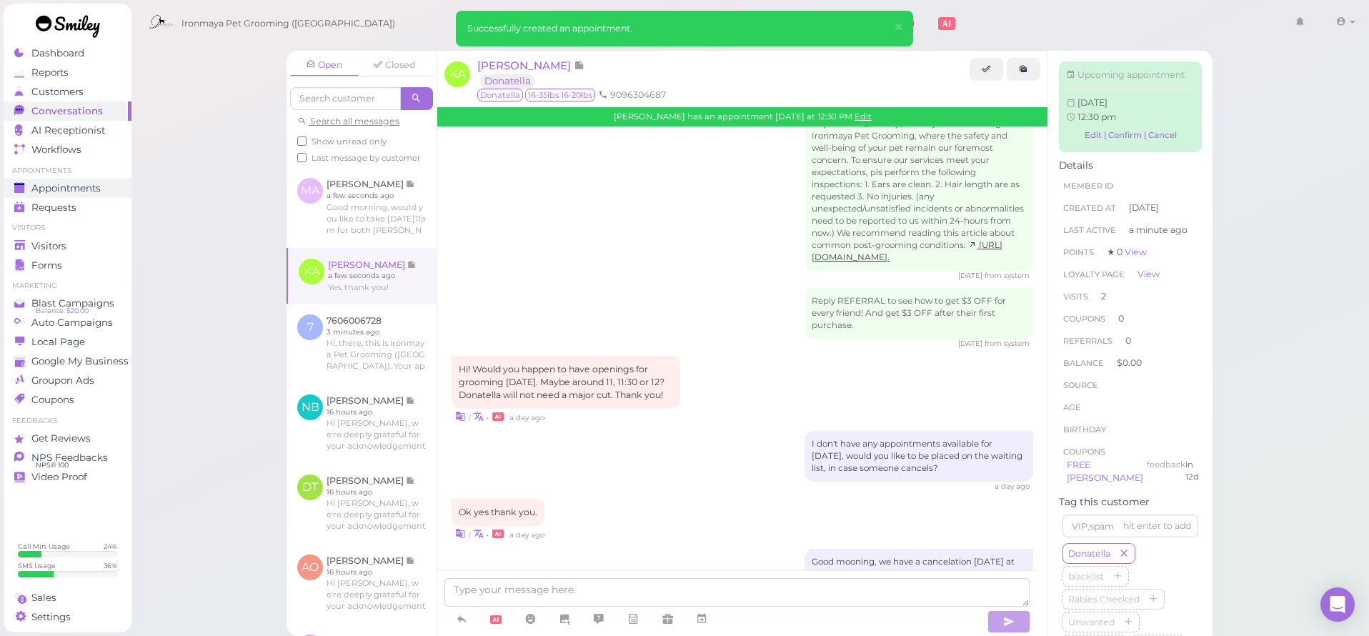
click at [84, 186] on span "Appointments" at bounding box center [65, 188] width 69 height 12
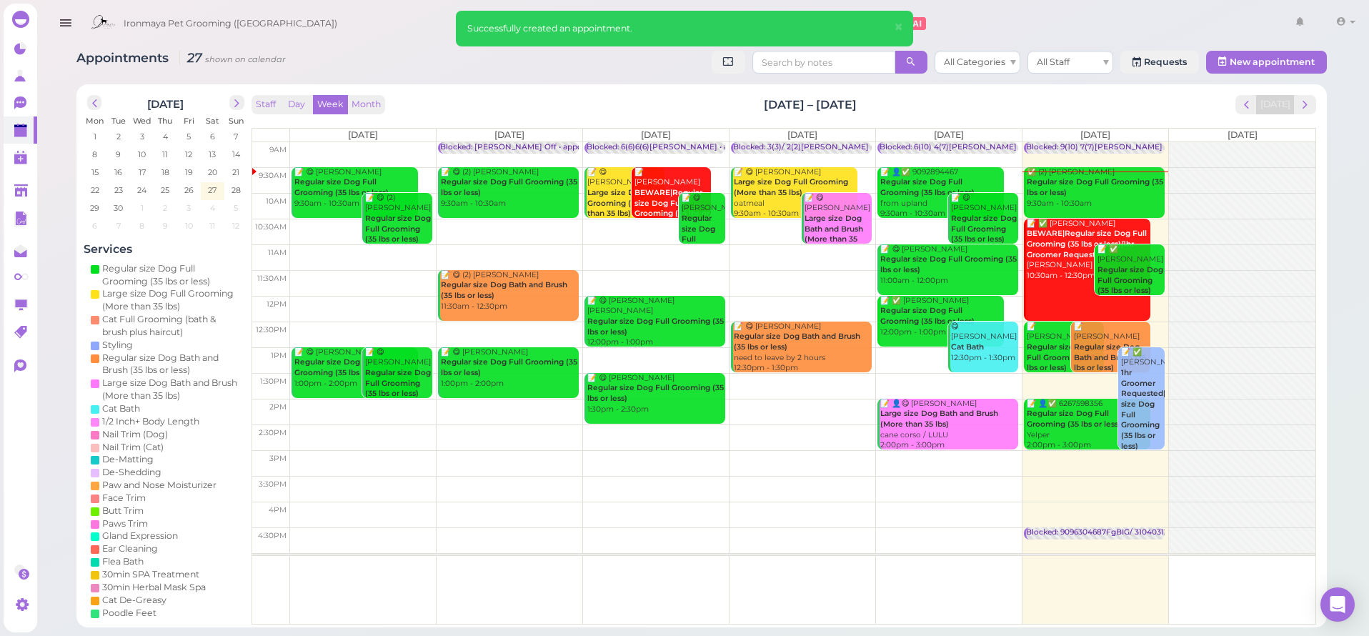
click at [1106, 179] on b "Regular size Dog Full Grooming (35 lbs or less)" at bounding box center [1095, 187] width 137 height 20
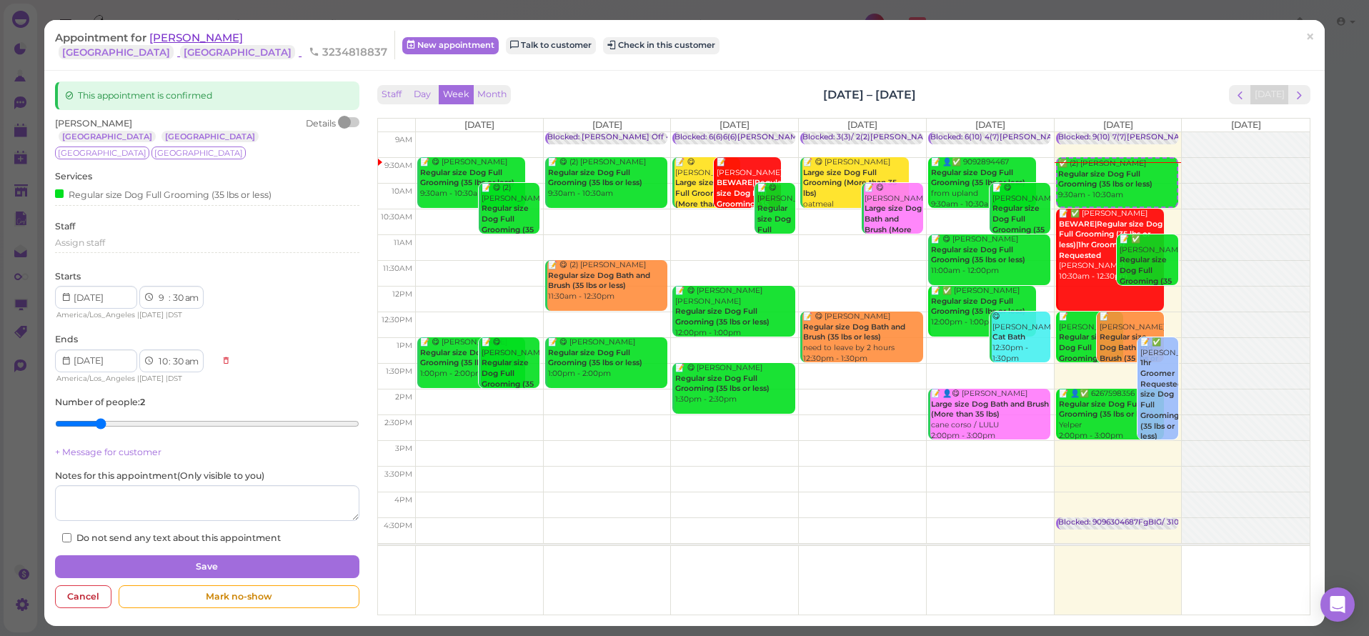
click at [189, 35] on span "[PERSON_NAME]" at bounding box center [196, 38] width 94 height 14
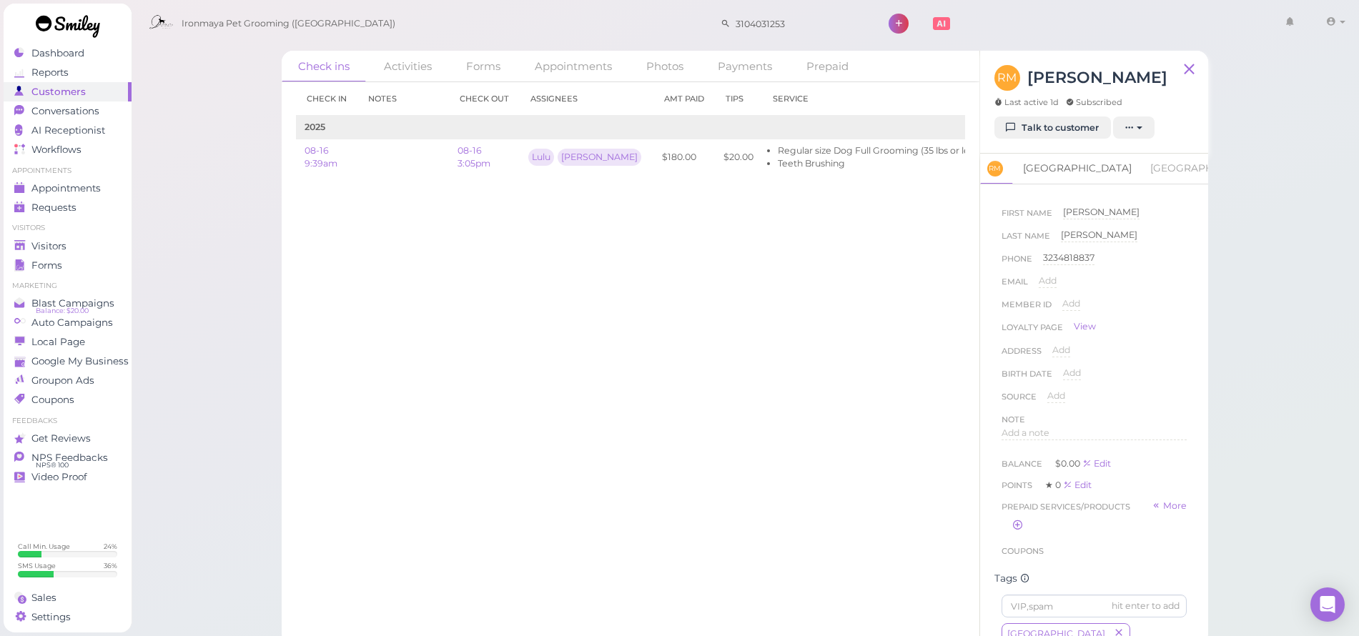
click at [1063, 166] on link "[GEOGRAPHIC_DATA]" at bounding box center [1077, 169] width 126 height 30
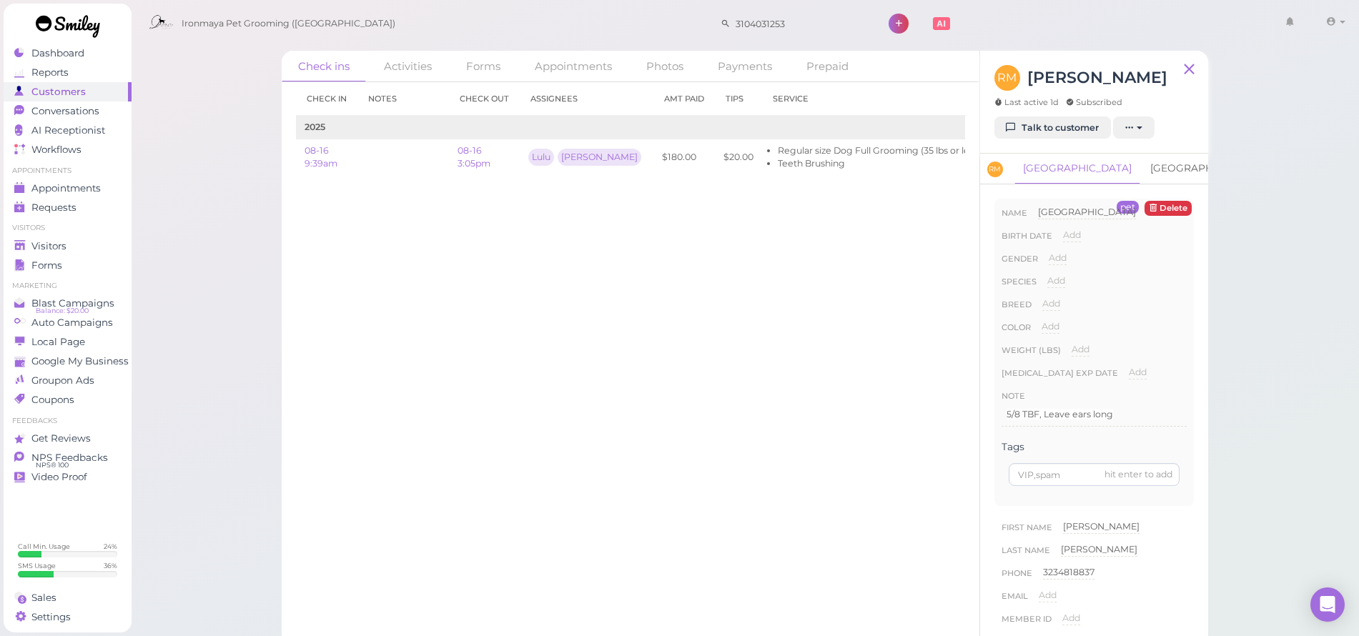
click at [1141, 172] on link "[GEOGRAPHIC_DATA]" at bounding box center [1204, 169] width 126 height 30
click at [71, 247] on div "Visitors" at bounding box center [65, 246] width 103 height 12
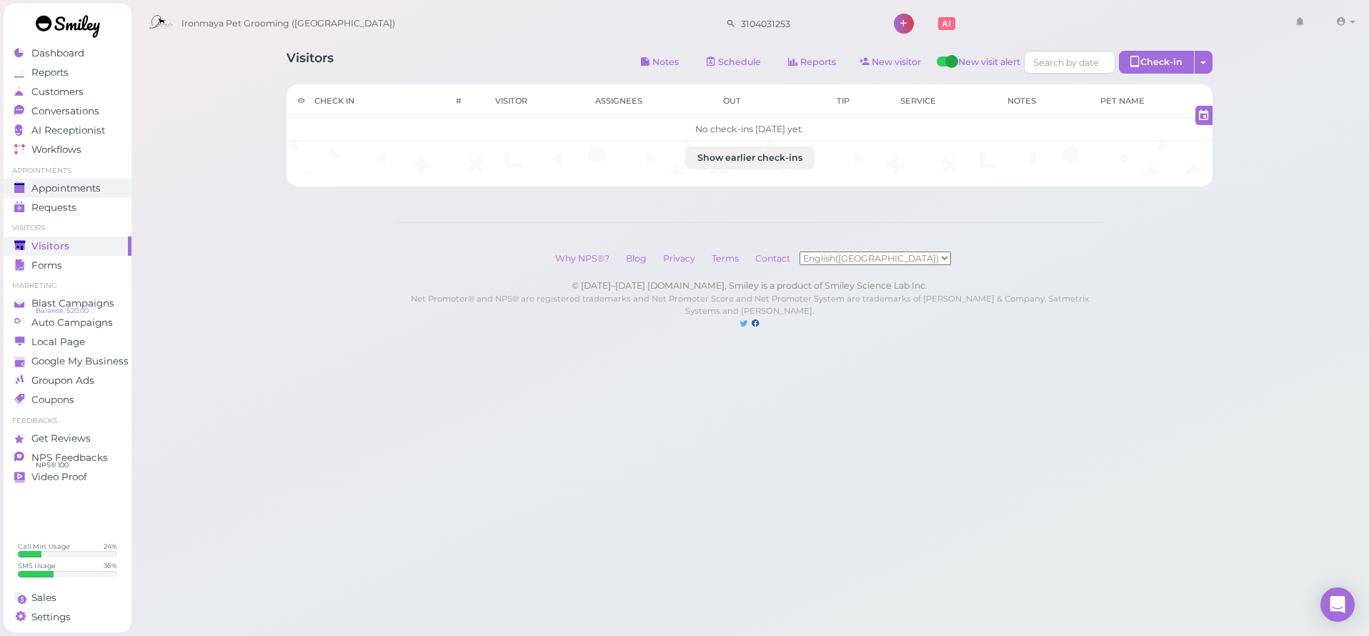
click at [79, 187] on span "Appointments" at bounding box center [65, 188] width 69 height 12
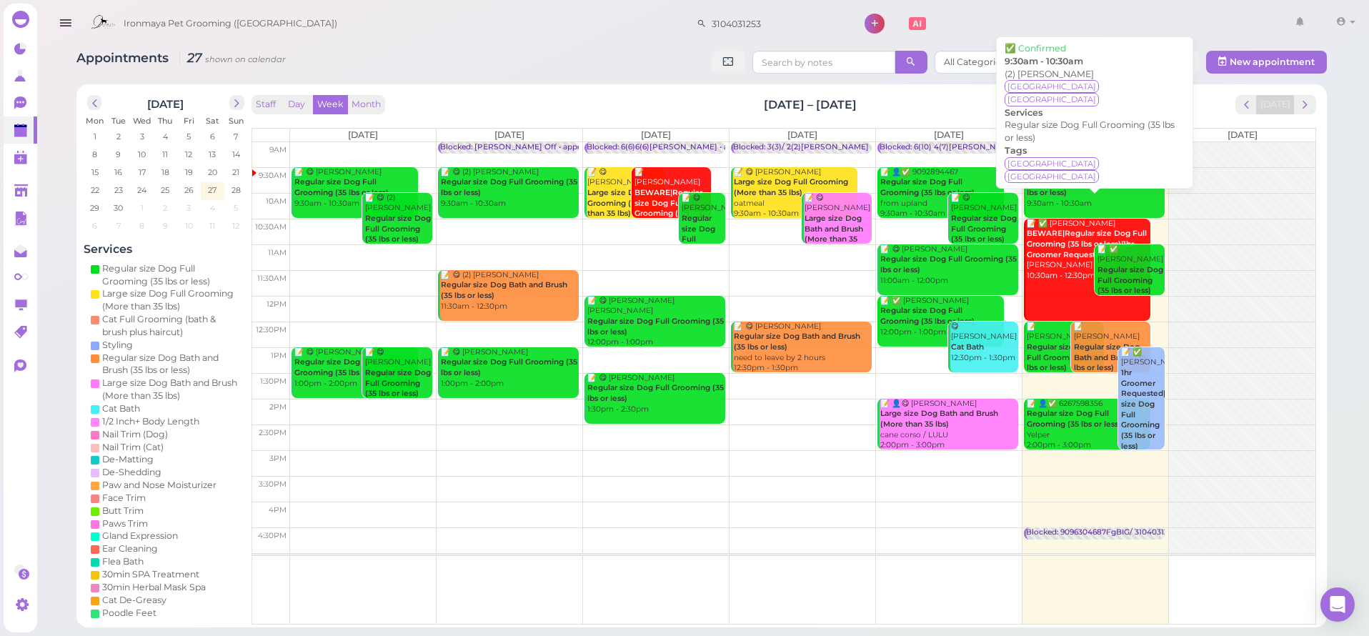
click at [1065, 194] on b "Regular size Dog Full Grooming (35 lbs or less)" at bounding box center [1095, 187] width 137 height 20
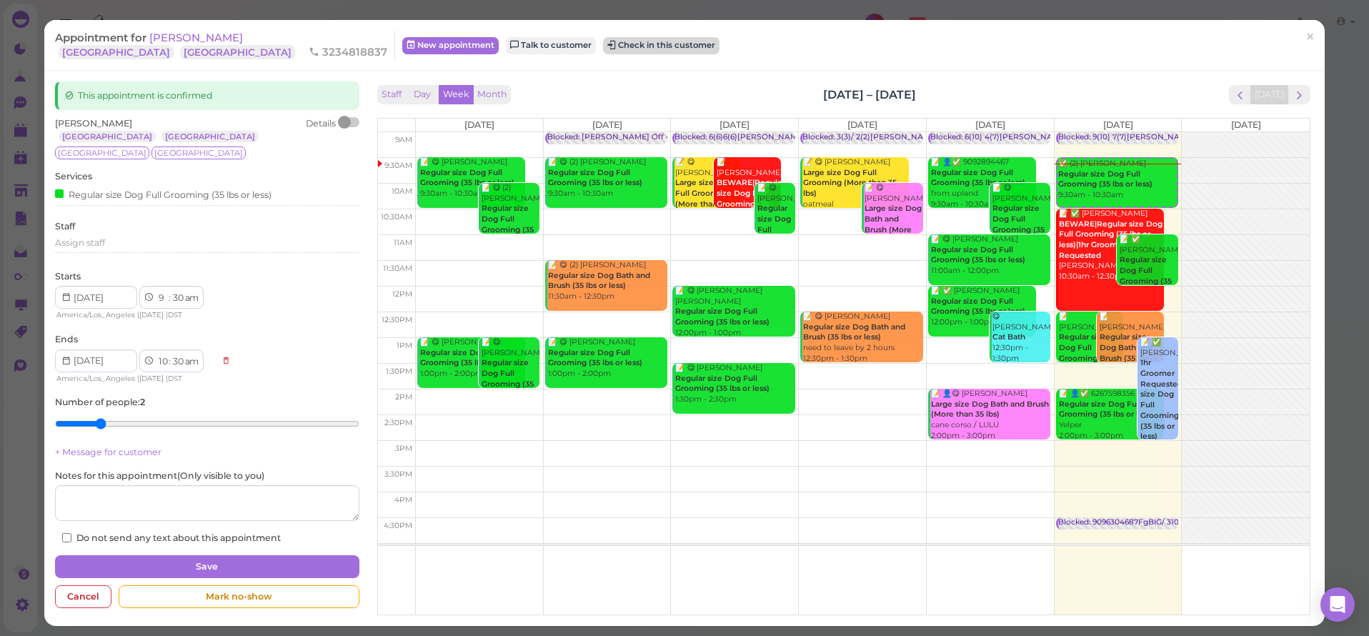
click at [603, 49] on button "Check in this customer" at bounding box center [661, 45] width 117 height 17
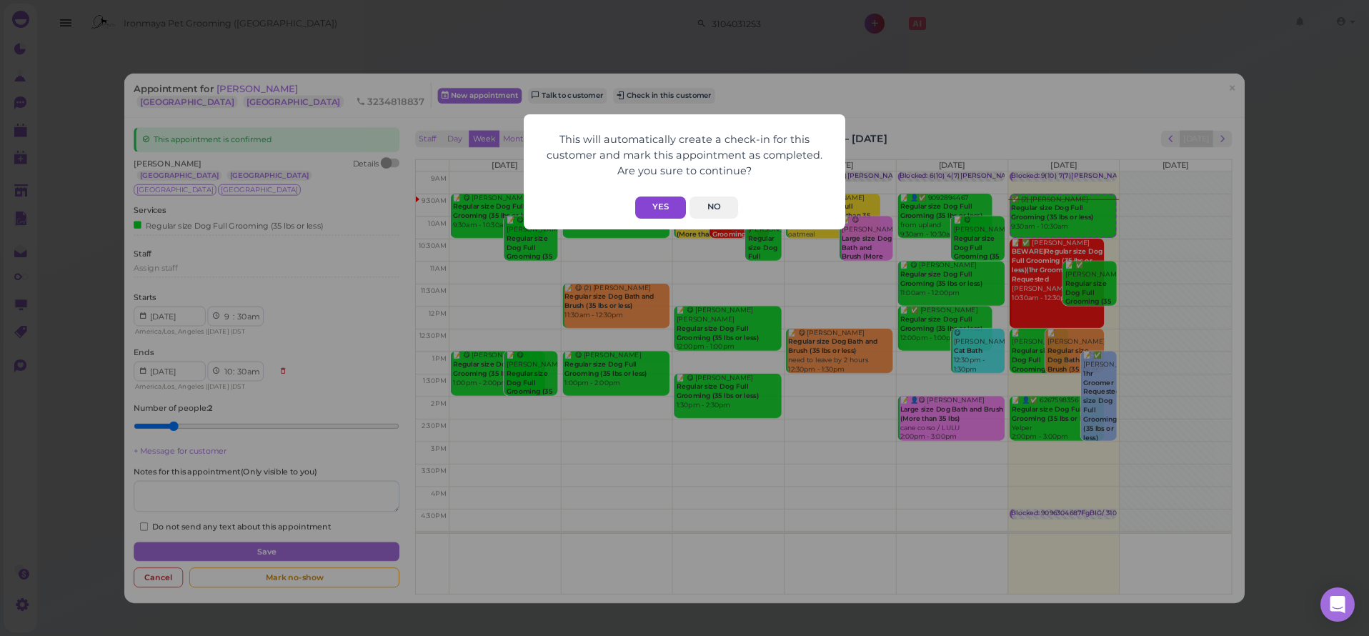
click at [664, 202] on button "Yes" at bounding box center [660, 208] width 51 height 22
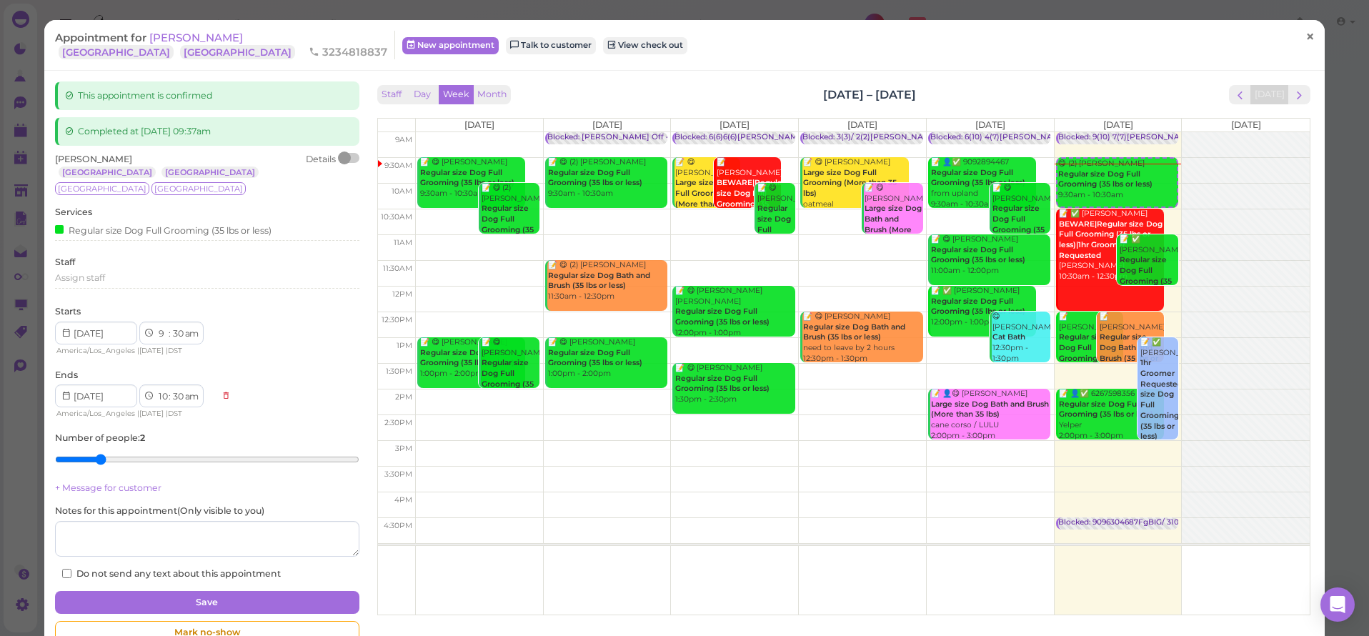
click at [1306, 44] on span "×" at bounding box center [1310, 37] width 9 height 20
